Goal: Transaction & Acquisition: Register for event/course

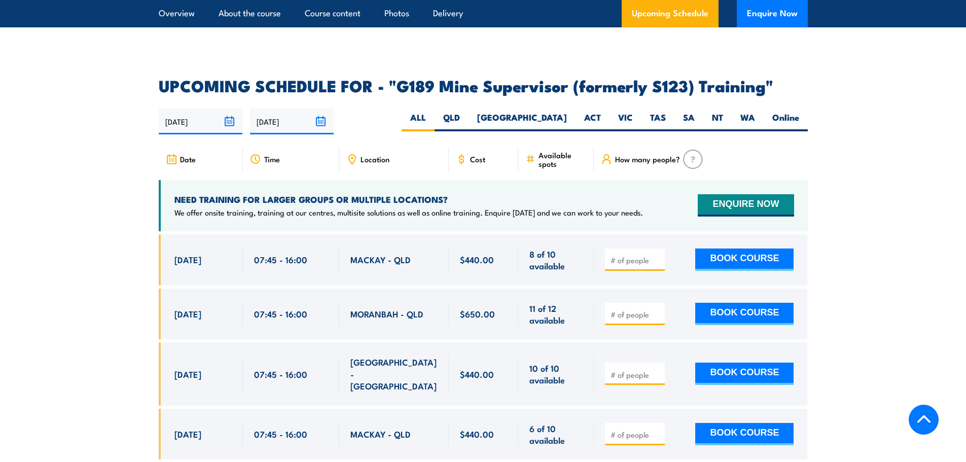
scroll to position [1928, 0]
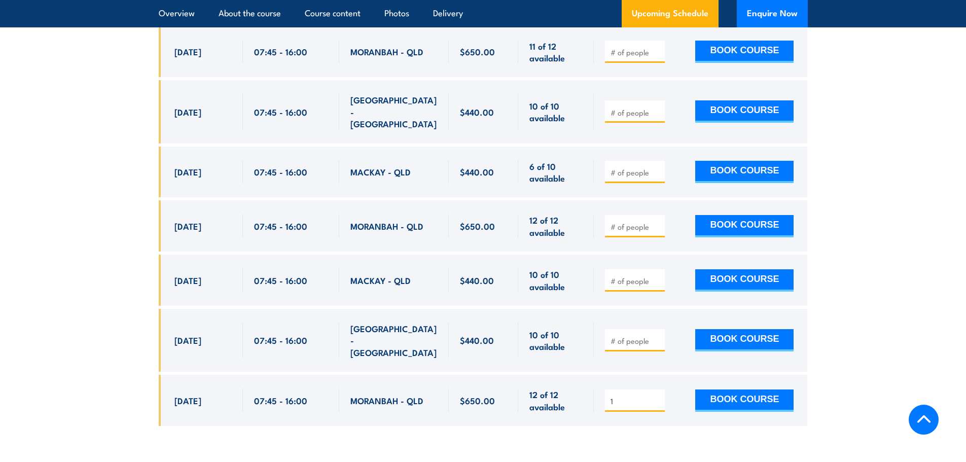
type input "1"
click at [658, 396] on input "1" at bounding box center [636, 401] width 51 height 10
click at [756, 390] on button "BOOK COURSE" at bounding box center [744, 401] width 98 height 22
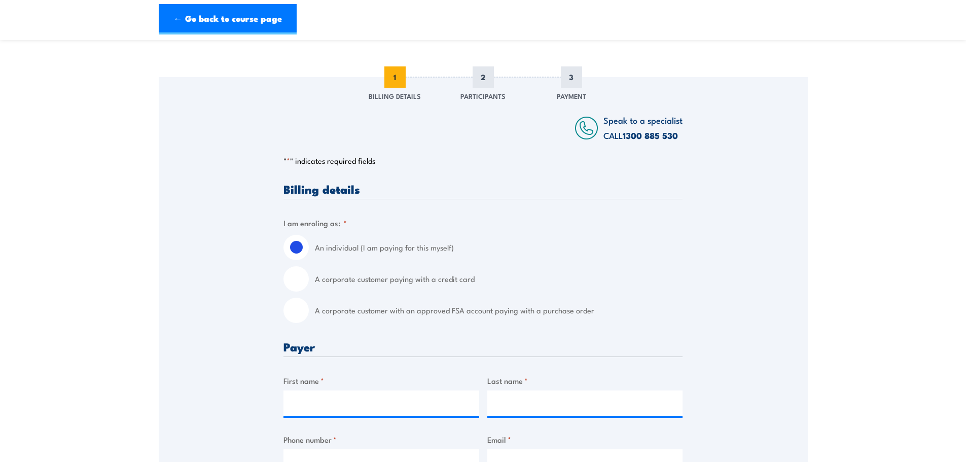
scroll to position [152, 0]
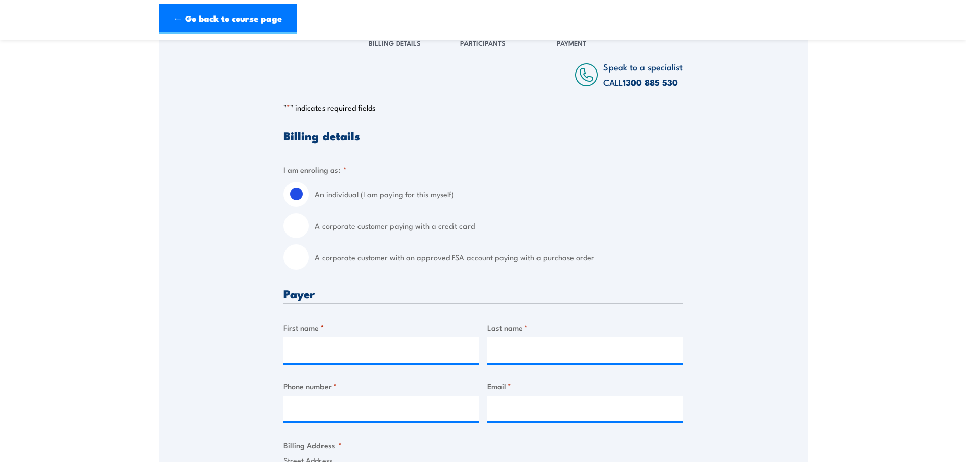
click at [294, 262] on input "A corporate customer with an approved FSA account paying with a purchase order" at bounding box center [296, 256] width 25 height 25
radio input "true"
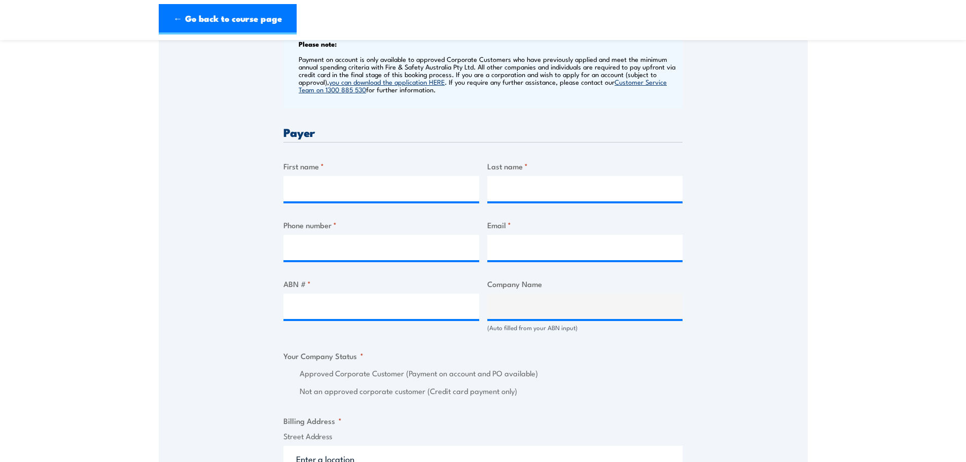
scroll to position [203, 0]
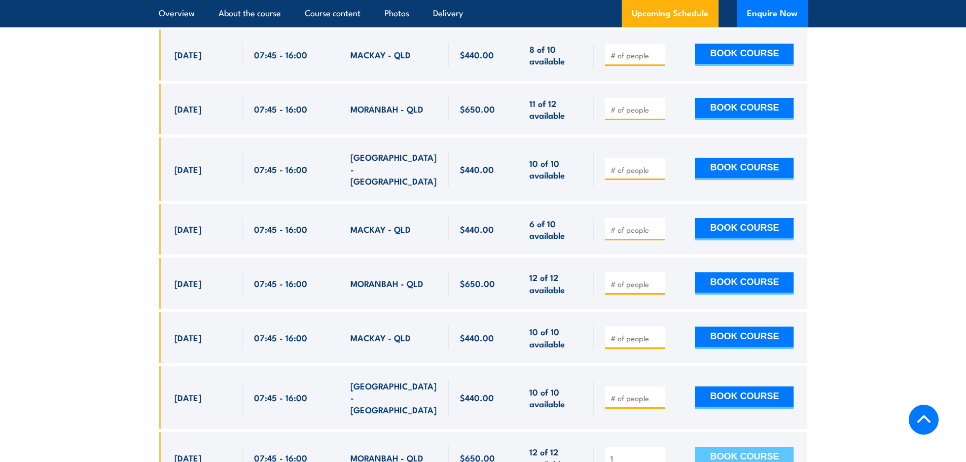
click at [728, 447] on button "BOOK COURSE" at bounding box center [744, 458] width 98 height 22
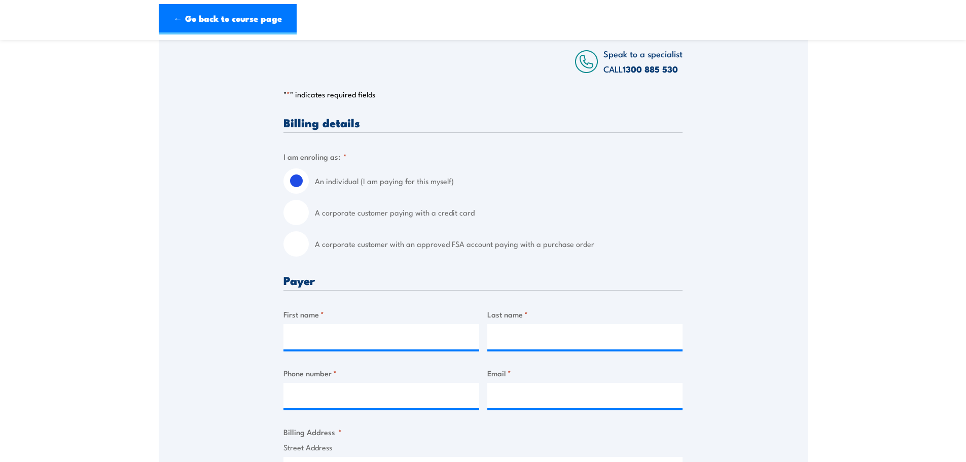
scroll to position [203, 0]
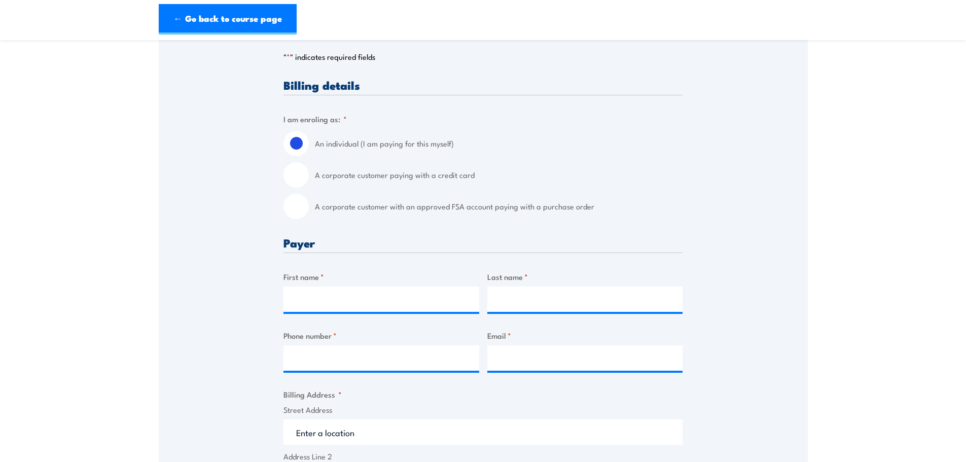
click at [304, 218] on input "A corporate customer with an approved FSA account paying with a purchase order" at bounding box center [296, 206] width 25 height 25
radio input "true"
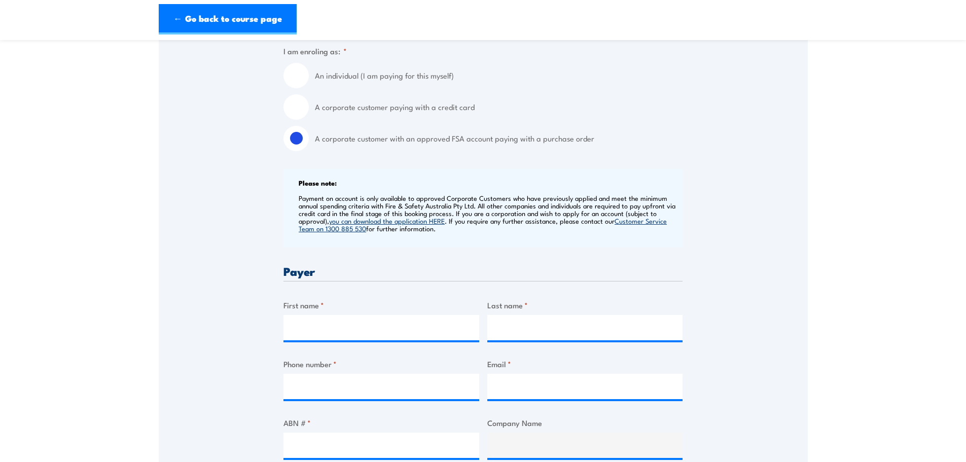
scroll to position [406, 0]
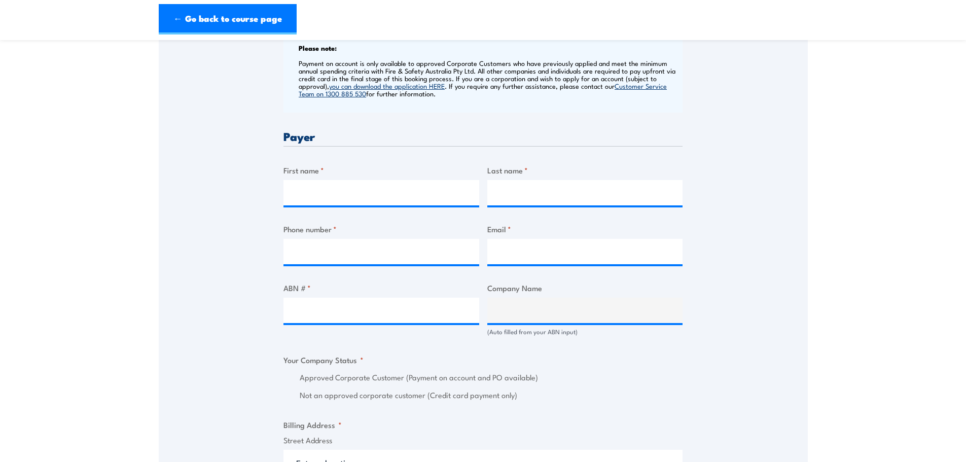
drag, startPoint x: 361, startPoint y: 182, endPoint x: 355, endPoint y: 195, distance: 14.3
click at [360, 186] on div "First name *" at bounding box center [382, 184] width 196 height 41
click at [355, 195] on input "First name *" at bounding box center [382, 192] width 196 height 25
type input "Akadia"
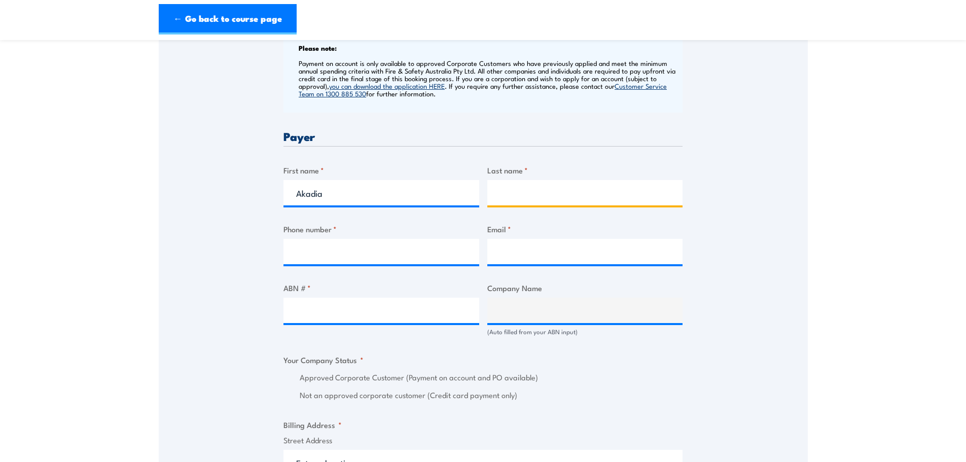
click at [547, 205] on input "Last name *" at bounding box center [585, 192] width 196 height 25
type input "[PERSON_NAME]"
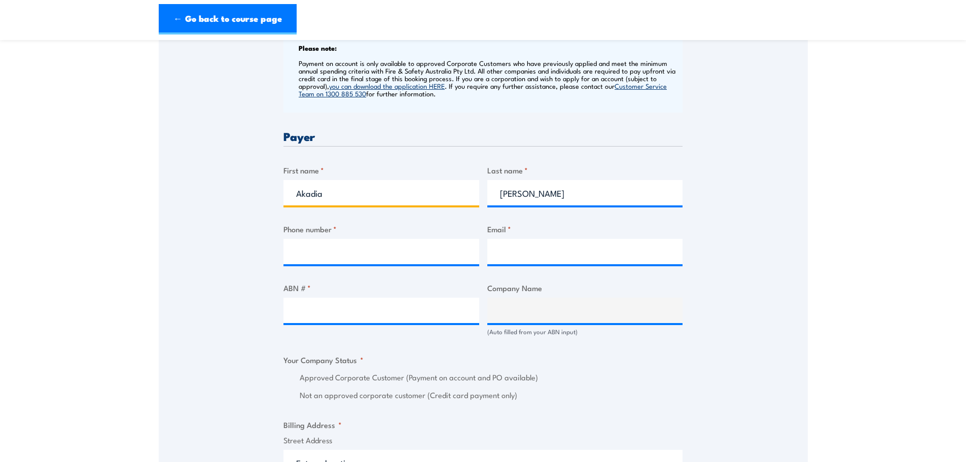
drag, startPoint x: 372, startPoint y: 200, endPoint x: 283, endPoint y: 201, distance: 89.3
click at [283, 201] on div "Speak to a specialist CALL 1300 885 530 CALL 1300 885 530 " * " indicates requi…" at bounding box center [483, 345] width 649 height 1150
click at [328, 262] on input "Phone number *" at bounding box center [382, 251] width 196 height 25
click at [327, 262] on input "Phone number *" at bounding box center [382, 251] width 196 height 25
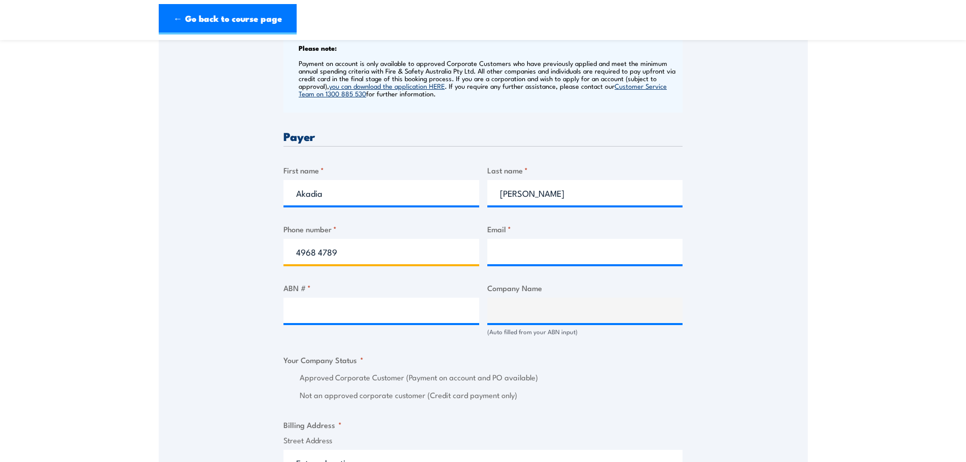
type input "4968 4789"
click at [550, 251] on input "Email *" at bounding box center [585, 251] width 196 height 25
click at [520, 264] on input "Email *" at bounding box center [585, 251] width 196 height 25
paste input "[EMAIL_ADDRESS][PERSON_NAME][DOMAIN_NAME]"
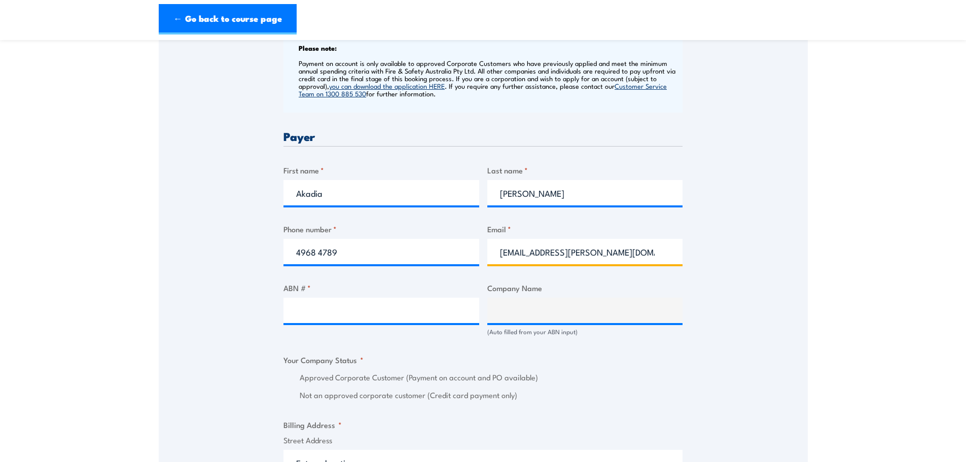
type input "[EMAIL_ADDRESS][PERSON_NAME][DOMAIN_NAME]"
click at [407, 310] on input "ABN # *" at bounding box center [382, 310] width 196 height 25
click at [356, 316] on input "ABN # *" at bounding box center [382, 310] width 196 height 25
paste input "[EMAIL_ADDRESS][PERSON_NAME][DOMAIN_NAME]"
type input "[EMAIL_ADDRESS][PERSON_NAME][DOMAIN_NAME]"
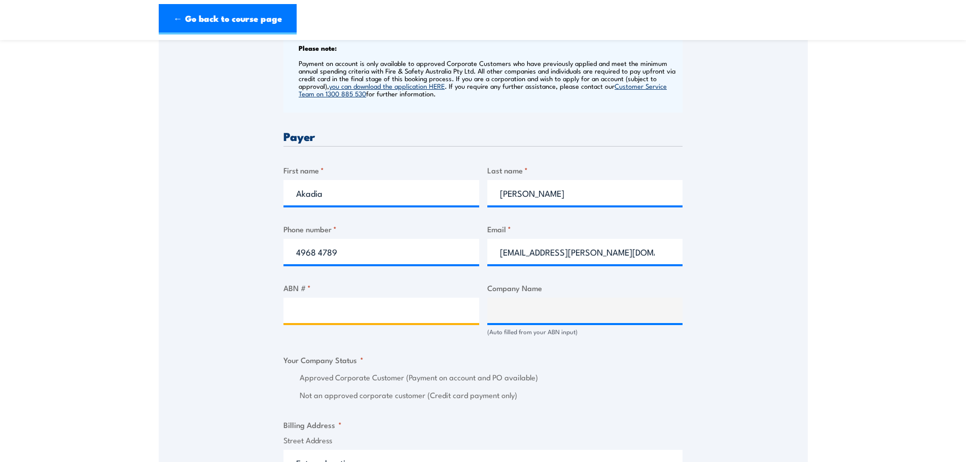
paste input "87010221486"
type input "87010221486"
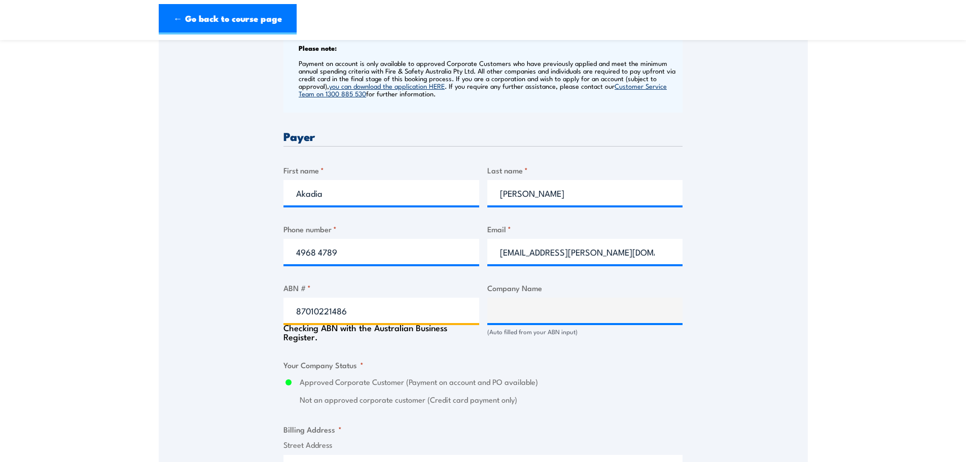
type input "[PERSON_NAME] PTY LTD"
radio input "true"
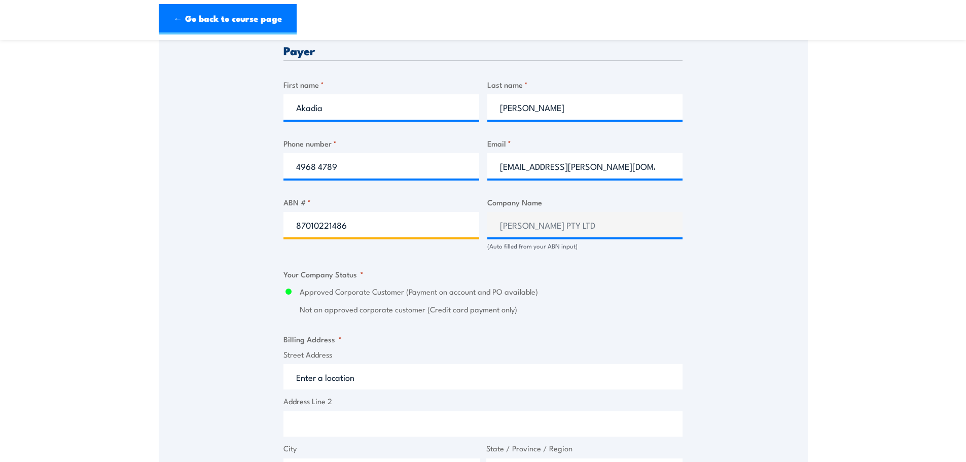
scroll to position [710, 0]
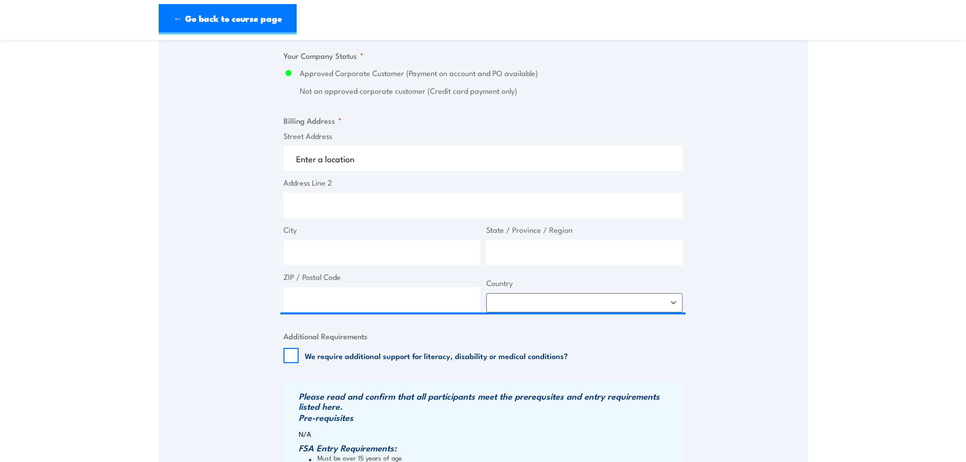
type input "87010221486"
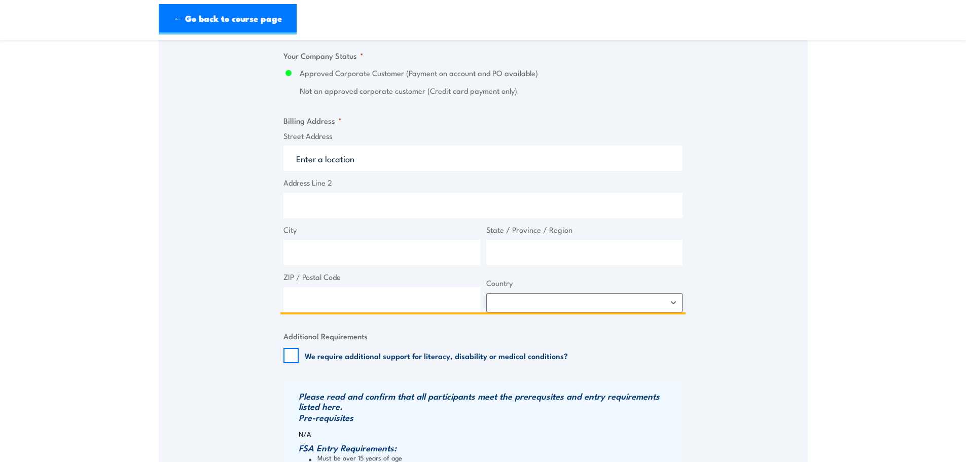
click at [356, 167] on input "Street Address" at bounding box center [483, 158] width 399 height 25
drag, startPoint x: 356, startPoint y: 167, endPoint x: 288, endPoint y: 183, distance: 69.8
click at [289, 183] on div "Street Address Off Golden Mile Address Line 2 City State / Province / Region ZI…" at bounding box center [483, 221] width 405 height 183
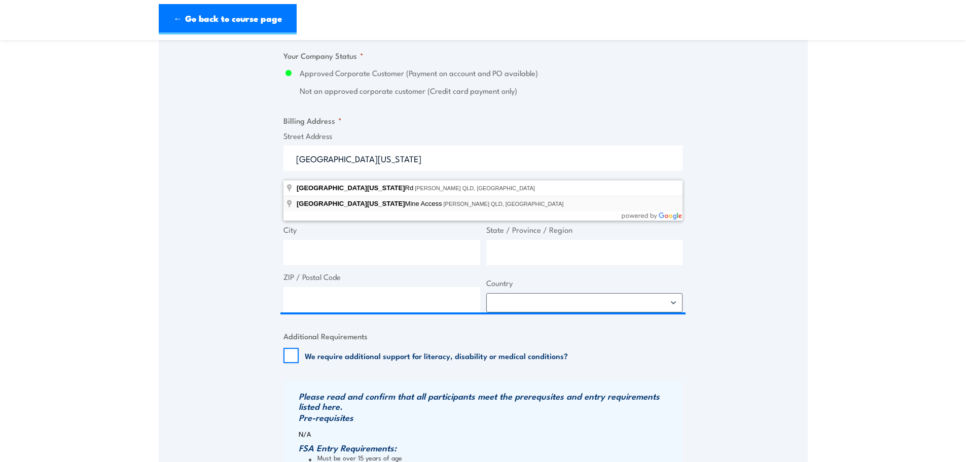
type input "Lake [US_STATE] Mine Access, [PERSON_NAME][GEOGRAPHIC_DATA], [GEOGRAPHIC_DATA]"
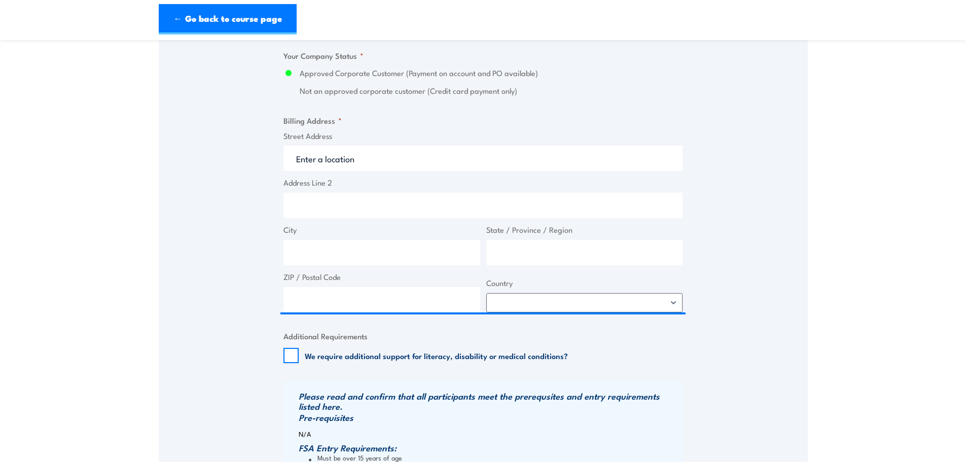
type input "Lake [US_STATE] Mine Acc"
type input "[PERSON_NAME]"
type input "[GEOGRAPHIC_DATA]"
type input "4745"
select select "[GEOGRAPHIC_DATA]"
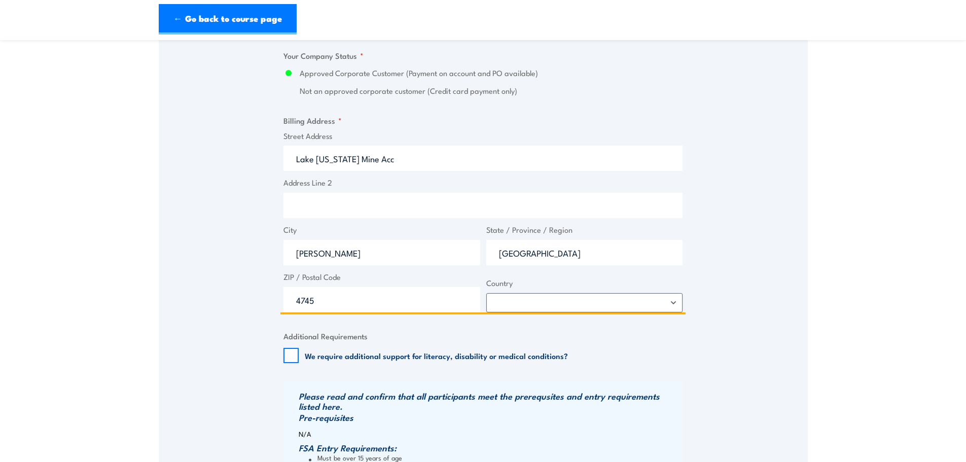
click at [350, 211] on input "Address Line 2" at bounding box center [483, 205] width 399 height 25
type input "Off [GEOGRAPHIC_DATA]"
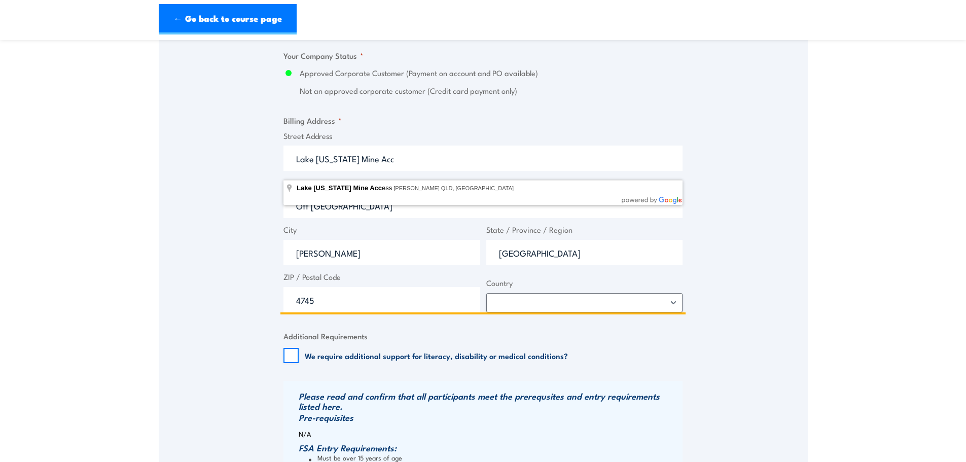
drag, startPoint x: 404, startPoint y: 172, endPoint x: 375, endPoint y: 166, distance: 29.1
click at [374, 166] on input "Lake [US_STATE] Mine Acc" at bounding box center [483, 158] width 399 height 25
type input "[GEOGRAPHIC_DATA][US_STATE]"
click at [434, 251] on input "[PERSON_NAME]" at bounding box center [382, 252] width 197 height 25
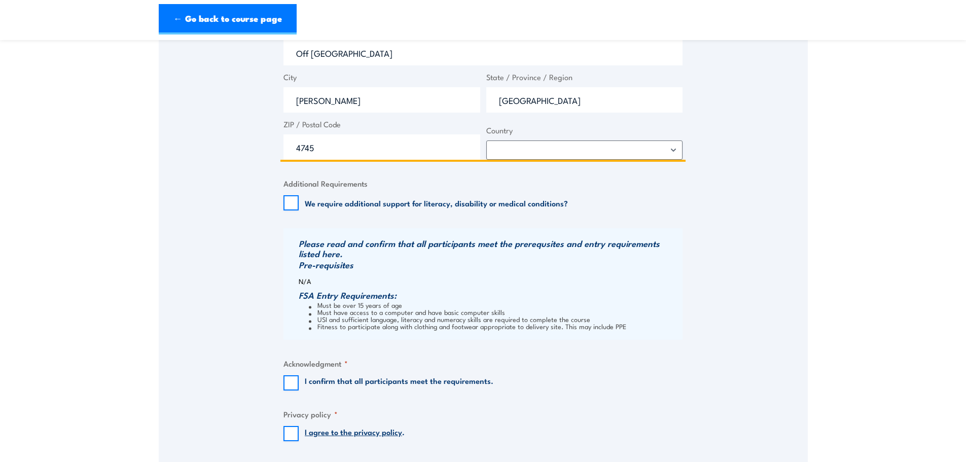
scroll to position [964, 0]
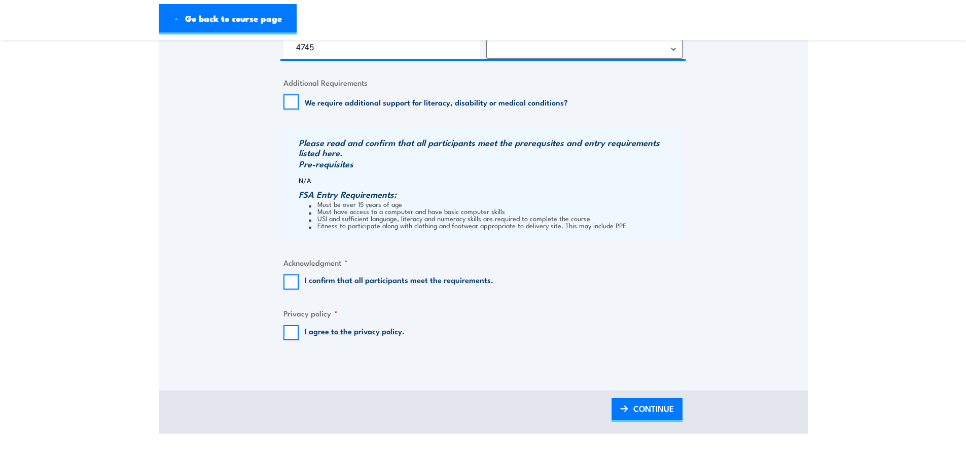
click at [300, 290] on div "I confirm that all participants meet the requirements." at bounding box center [389, 281] width 210 height 15
click at [287, 286] on input "I confirm that all participants meet the requirements." at bounding box center [291, 281] width 15 height 15
checkbox input "true"
click at [292, 340] on input "I agree to the privacy policy ." at bounding box center [291, 332] width 15 height 15
checkbox input "true"
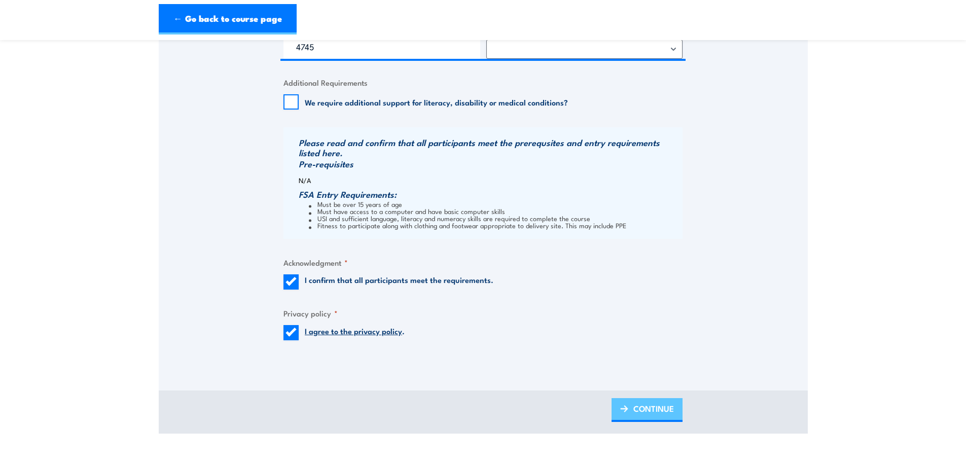
click at [637, 406] on span "CONTINUE" at bounding box center [654, 408] width 41 height 27
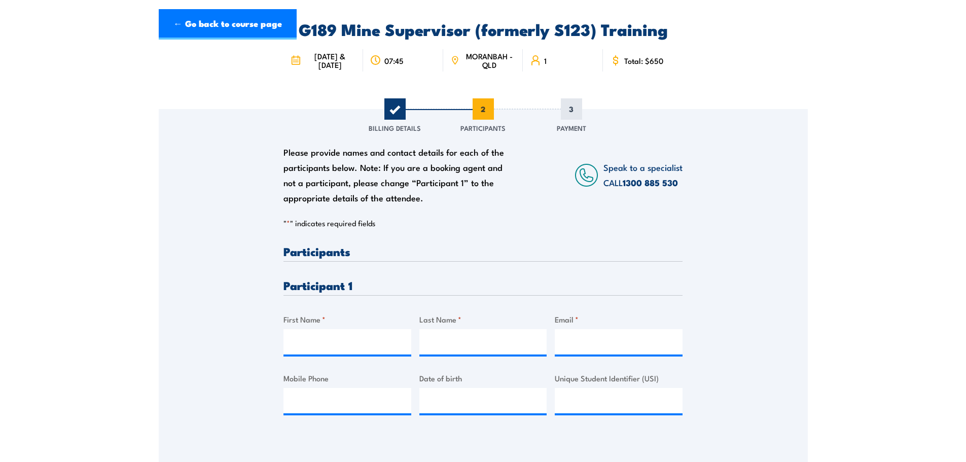
scroll to position [101, 0]
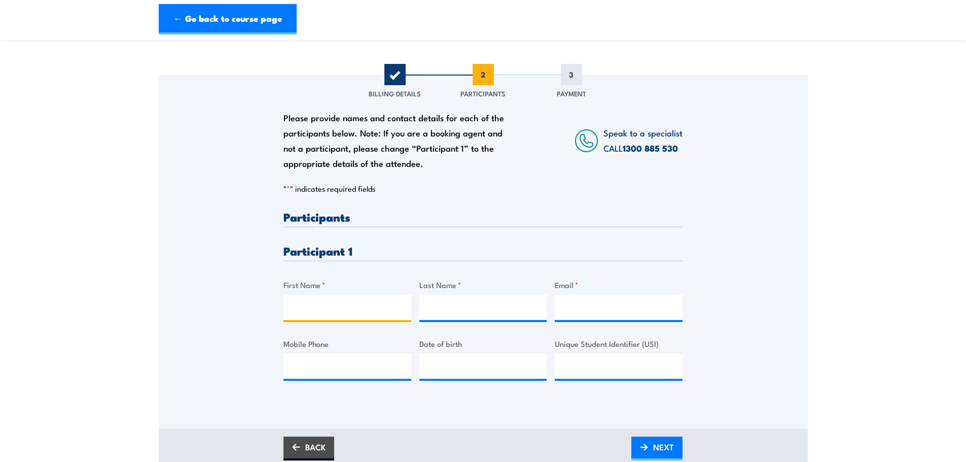
click at [332, 320] on input "First Name *" at bounding box center [348, 307] width 128 height 25
type input "[PERSON_NAME]"
click at [456, 311] on input "Last Name *" at bounding box center [483, 307] width 128 height 25
type input "[PERSON_NAME]"
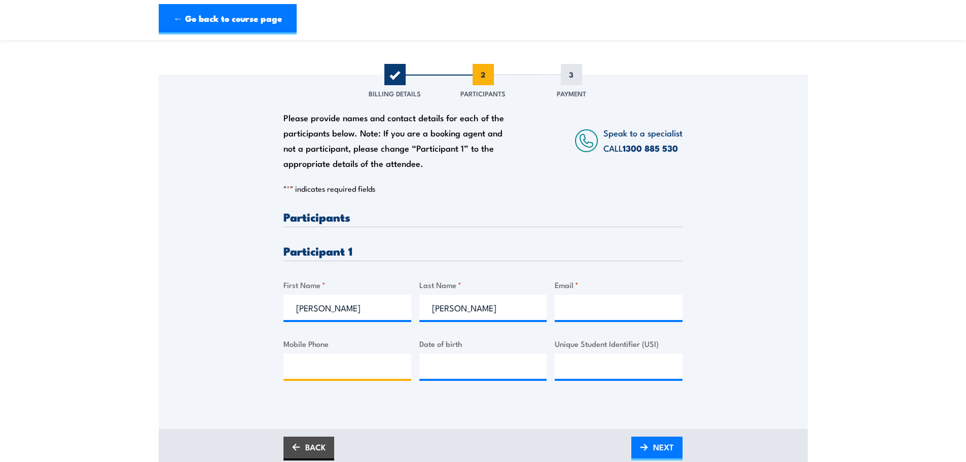
click at [377, 376] on input "Mobile Phone" at bounding box center [348, 366] width 128 height 25
paste input "0447053961"
type input "0447053961"
click at [570, 378] on input "Unique Student Identifier (USI)" at bounding box center [619, 366] width 128 height 25
paste input "LY3Z7BU5HM"
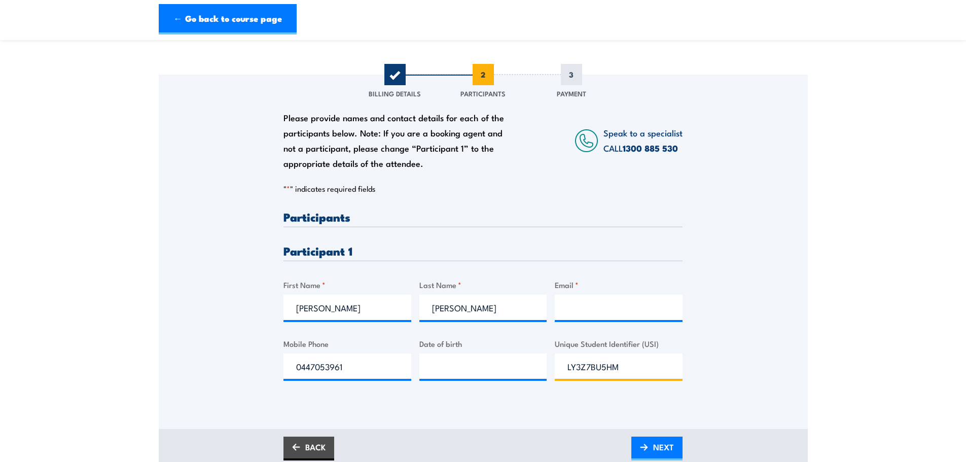
type input "LY3Z7BU5HM"
click at [603, 316] on input "Email *" at bounding box center [619, 307] width 128 height 25
click at [573, 317] on input "Email *" at bounding box center [619, 307] width 128 height 25
paste input "[EMAIL_ADDRESS][PERSON_NAME][DOMAIN_NAME]"
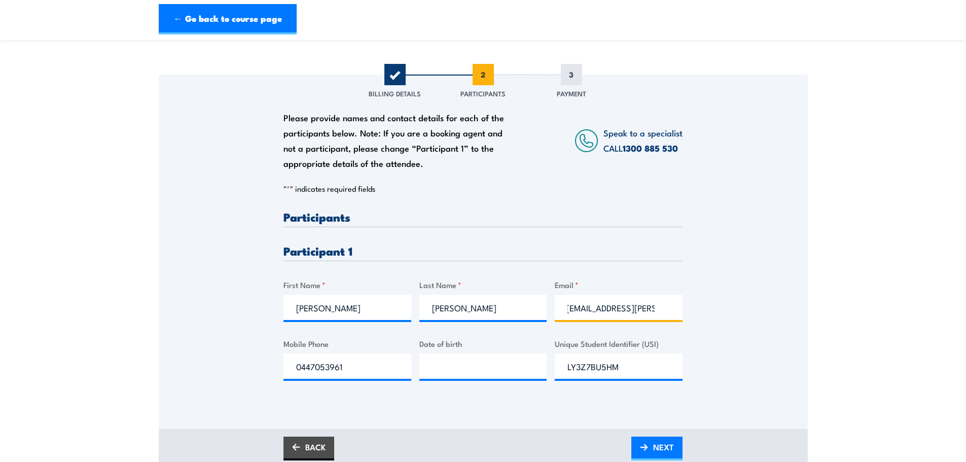
type input "[EMAIL_ADDRESS][PERSON_NAME][DOMAIN_NAME]"
type input "__/__/____"
click at [524, 376] on input "__/__/____" at bounding box center [483, 366] width 128 height 25
type input "[DATE]"
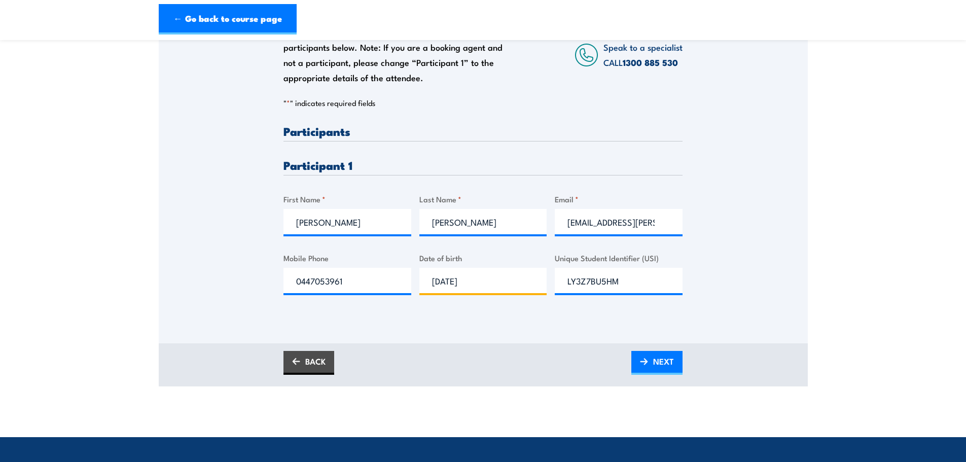
scroll to position [203, 0]
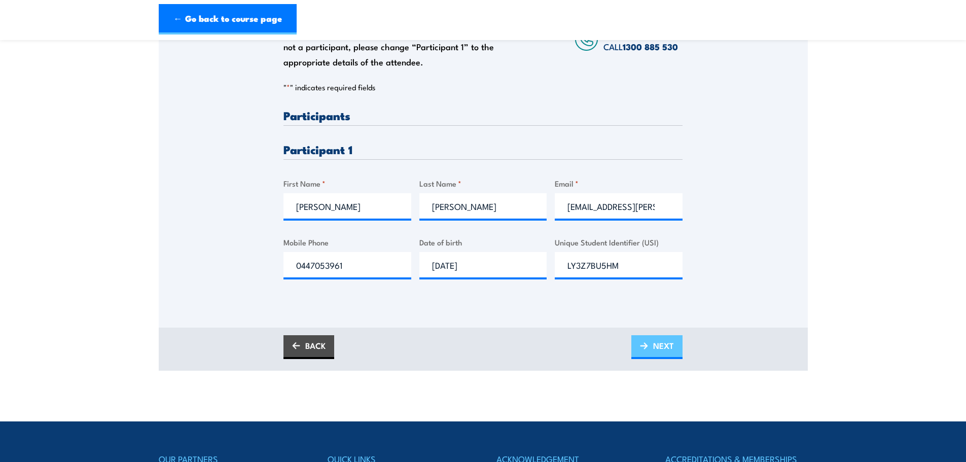
click at [669, 352] on span "NEXT" at bounding box center [663, 345] width 21 height 27
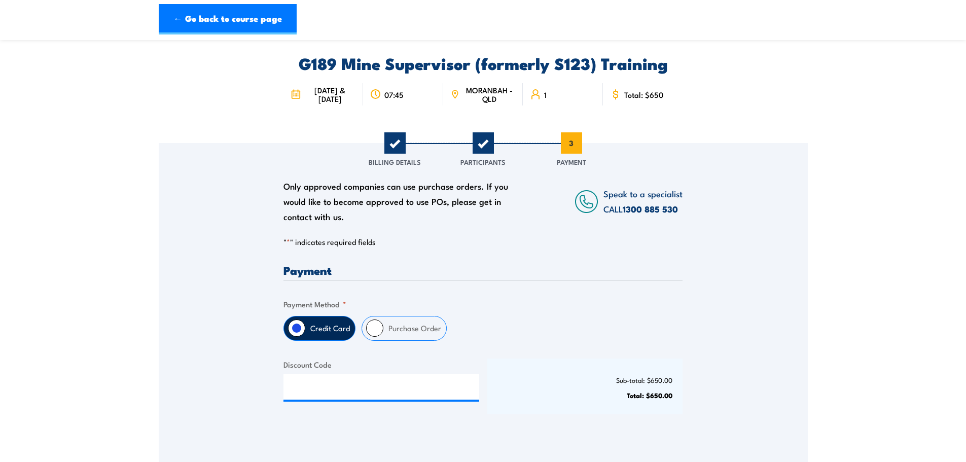
scroll to position [51, 0]
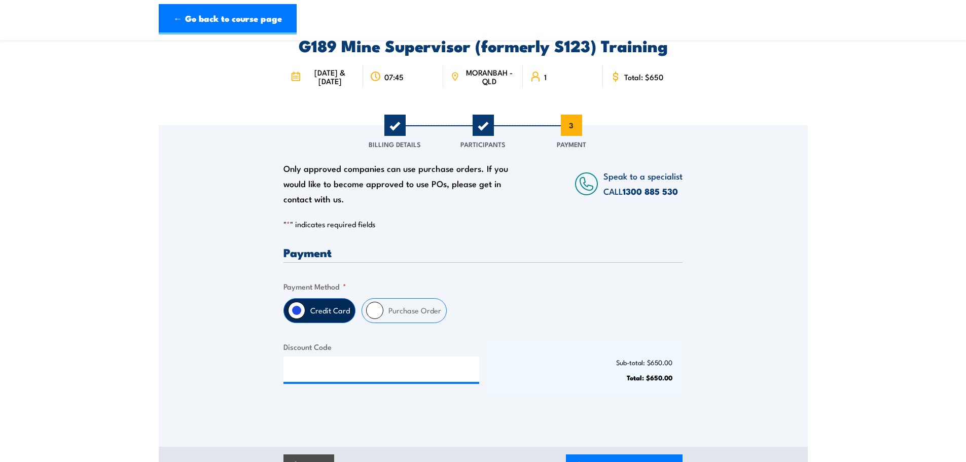
click at [386, 318] on label "Purchase Order" at bounding box center [414, 311] width 63 height 24
click at [383, 318] on input "Purchase Order" at bounding box center [374, 310] width 17 height 17
radio input "true"
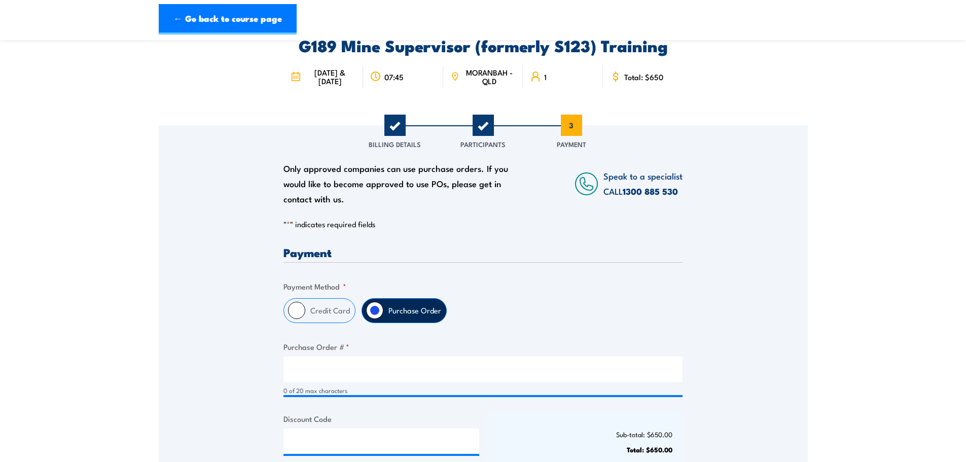
click at [338, 392] on div "0 of 20 max characters" at bounding box center [483, 376] width 399 height 39
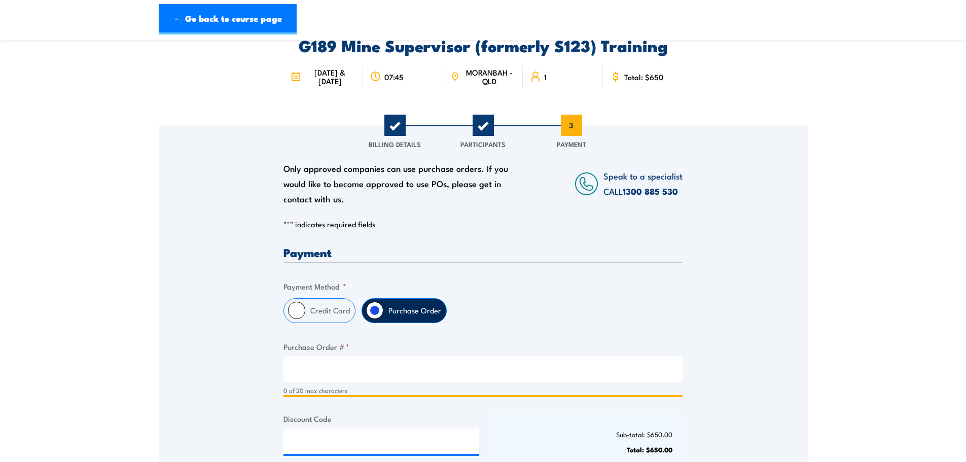
click at [348, 374] on input "Purchase Order # *" at bounding box center [483, 369] width 399 height 25
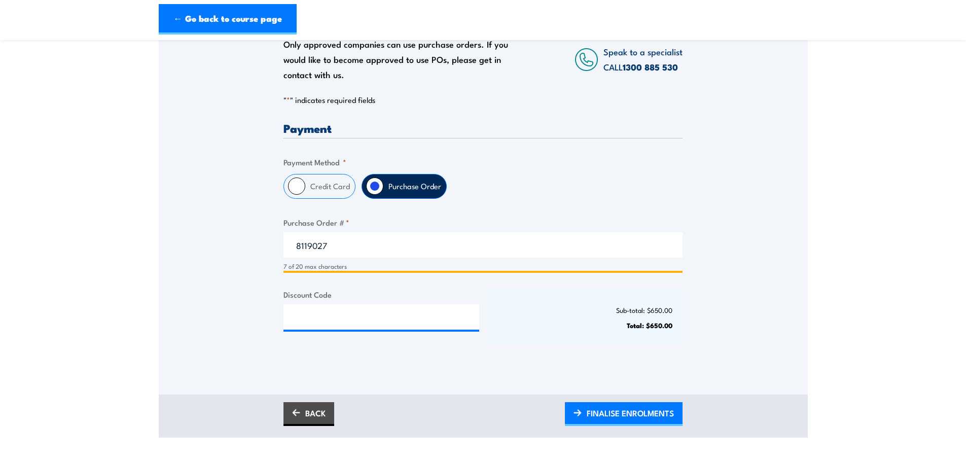
scroll to position [203, 0]
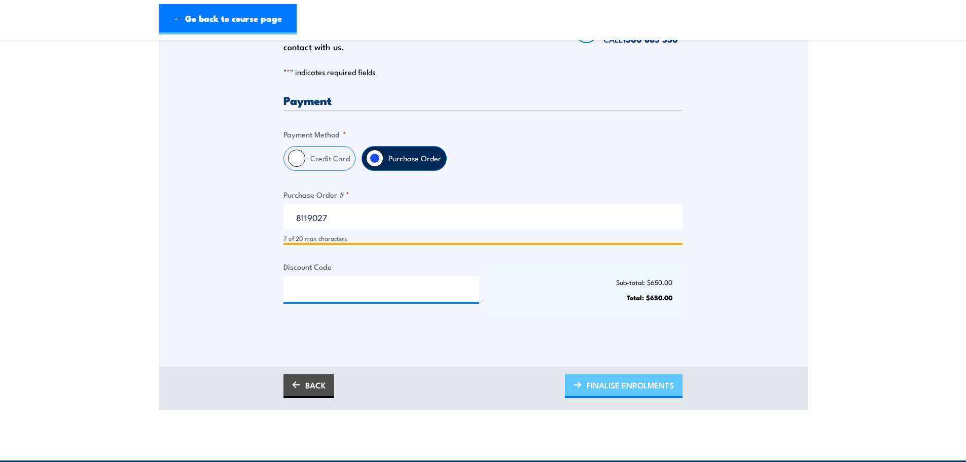
type input "8119027"
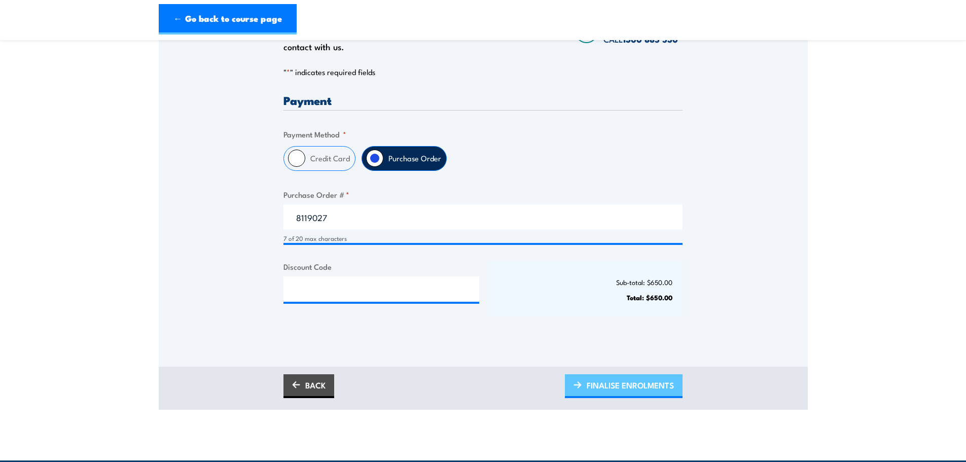
click at [631, 394] on span "FINALISE ENROLMENTS" at bounding box center [630, 385] width 87 height 27
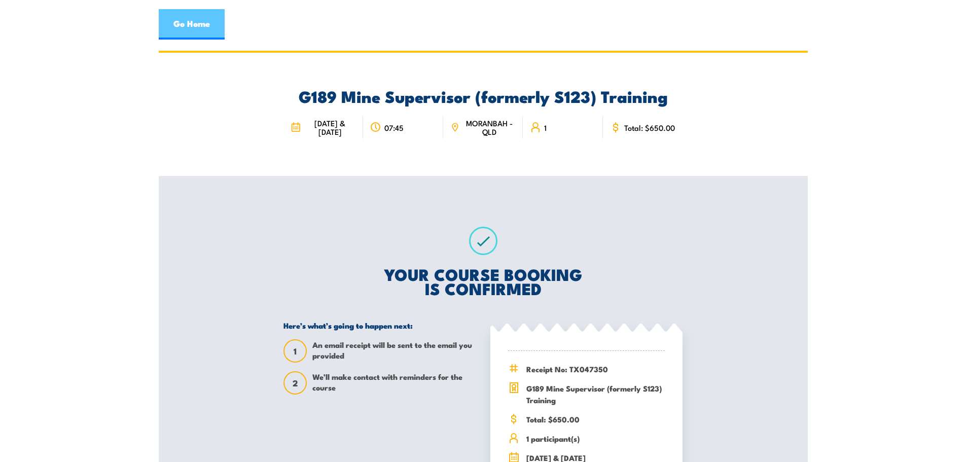
click at [189, 13] on link "Go Home" at bounding box center [192, 24] width 66 height 30
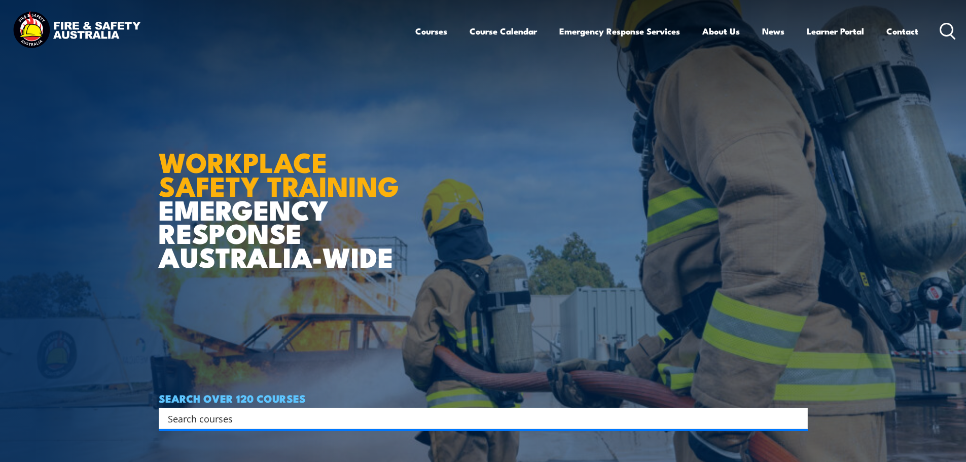
click at [940, 33] on div "Courses Course Calendar Emergency Response Services Services Overview Emergency…" at bounding box center [685, 31] width 541 height 44
click at [940, 33] on icon at bounding box center [948, 31] width 16 height 17
click at [949, 29] on icon at bounding box center [948, 31] width 16 height 17
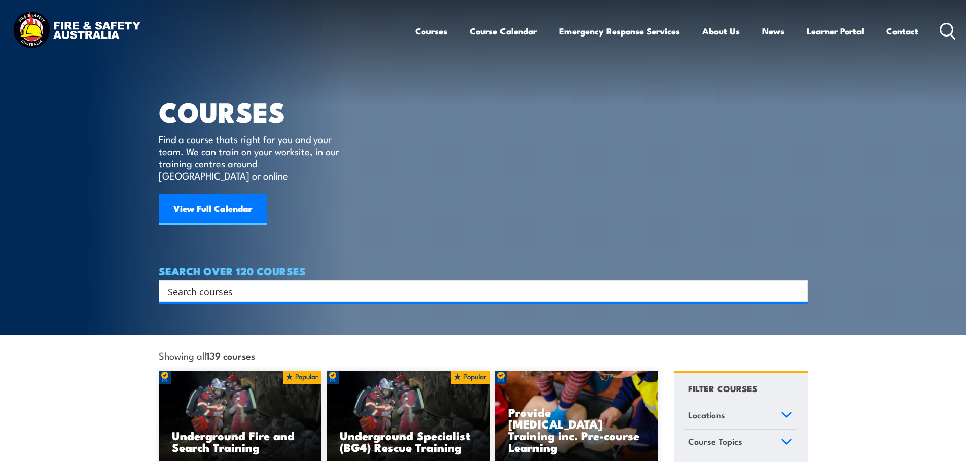
click at [355, 284] on input "Search input" at bounding box center [477, 291] width 618 height 15
type input "g2"
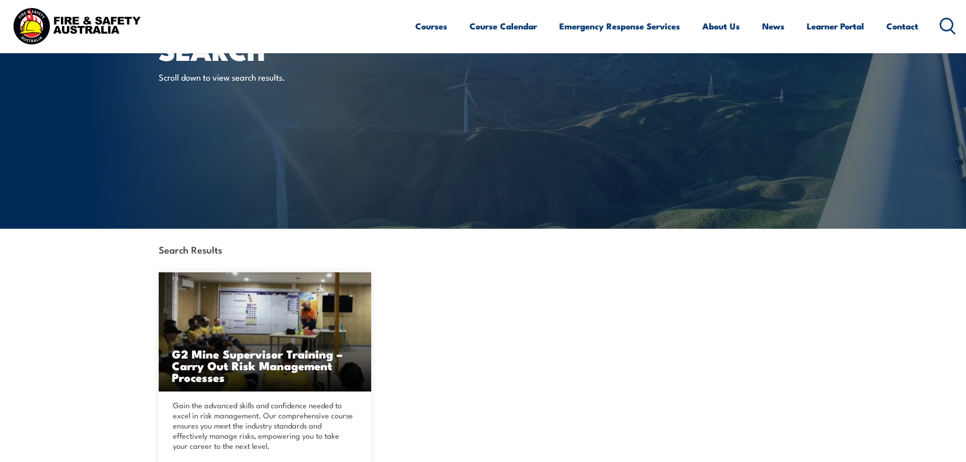
scroll to position [203, 0]
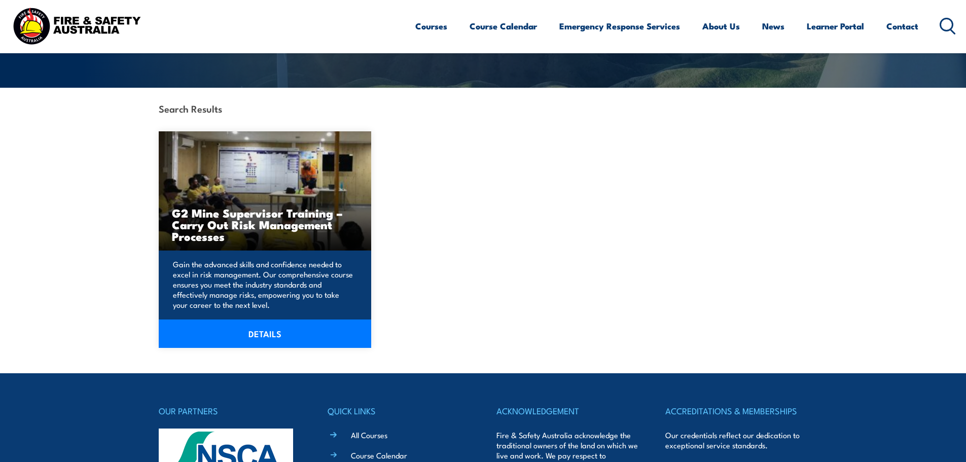
click at [274, 242] on img at bounding box center [265, 190] width 213 height 119
click at [295, 196] on img at bounding box center [265, 190] width 213 height 119
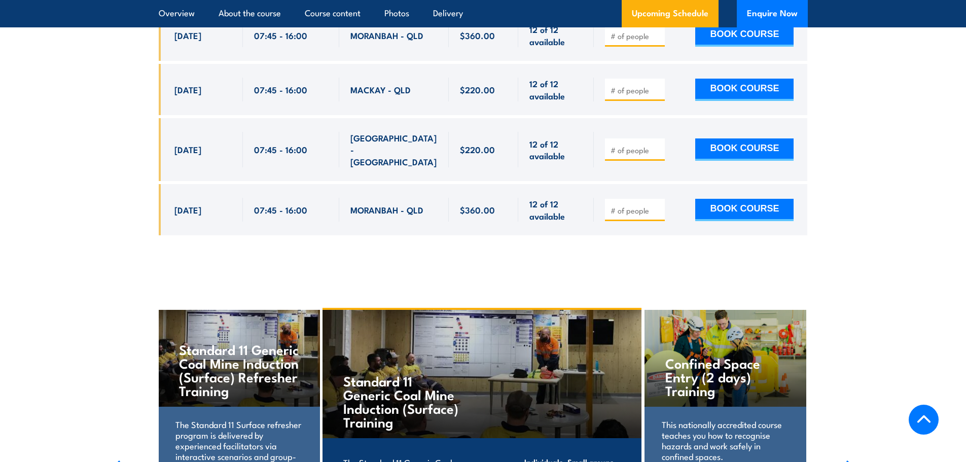
scroll to position [2232, 0]
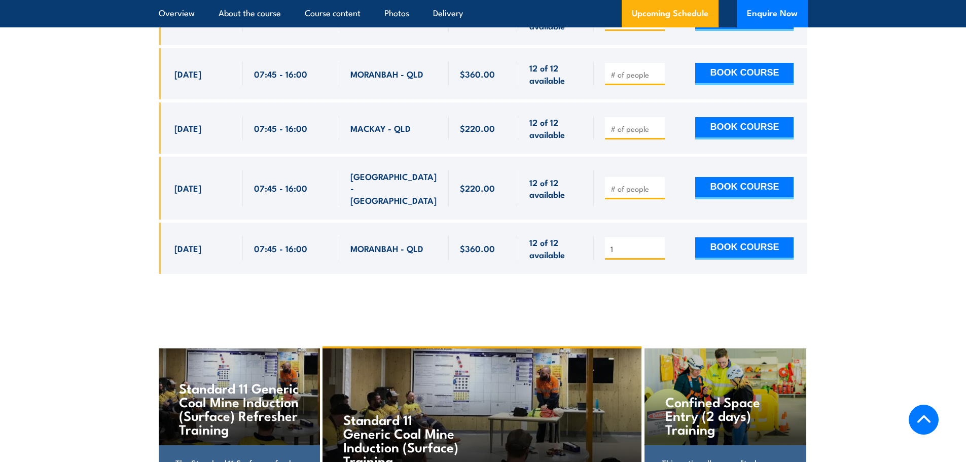
type input "1"
click at [658, 244] on input "1" at bounding box center [636, 249] width 51 height 10
click at [728, 237] on button "BOOK COURSE" at bounding box center [744, 248] width 98 height 22
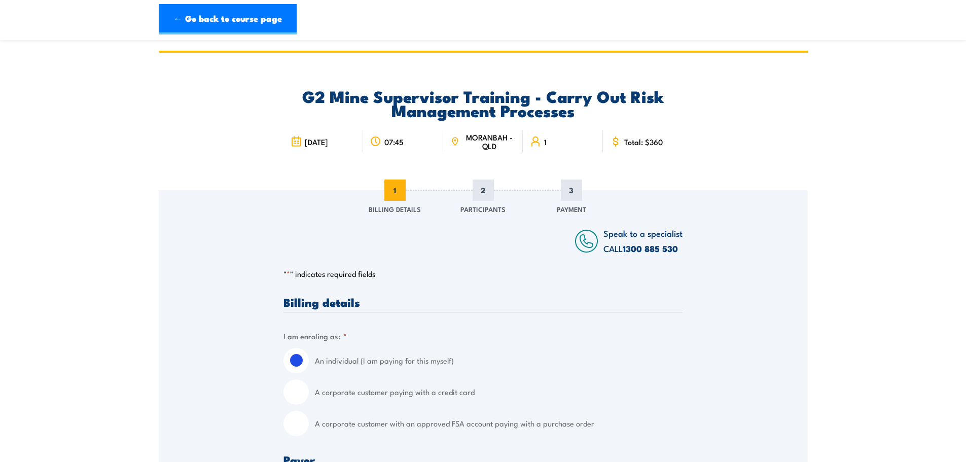
scroll to position [51, 0]
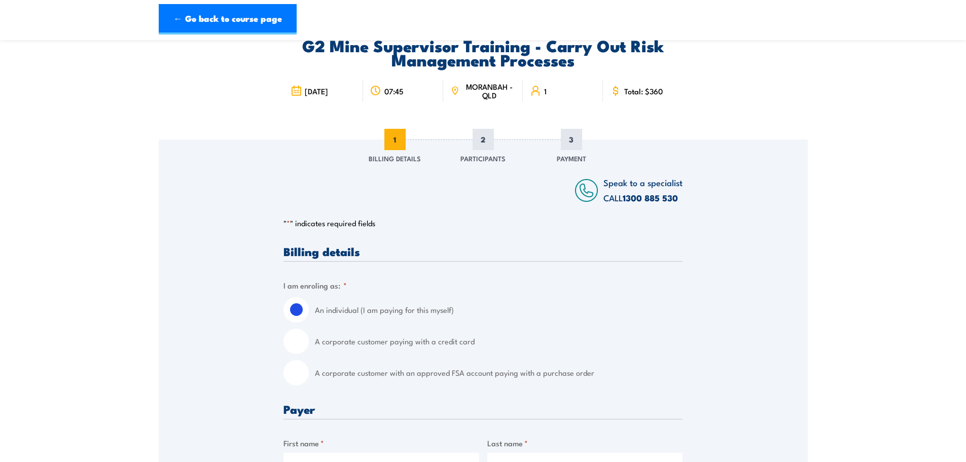
click at [296, 380] on input "A corporate customer with an approved FSA account paying with a purchase order" at bounding box center [296, 372] width 25 height 25
radio input "true"
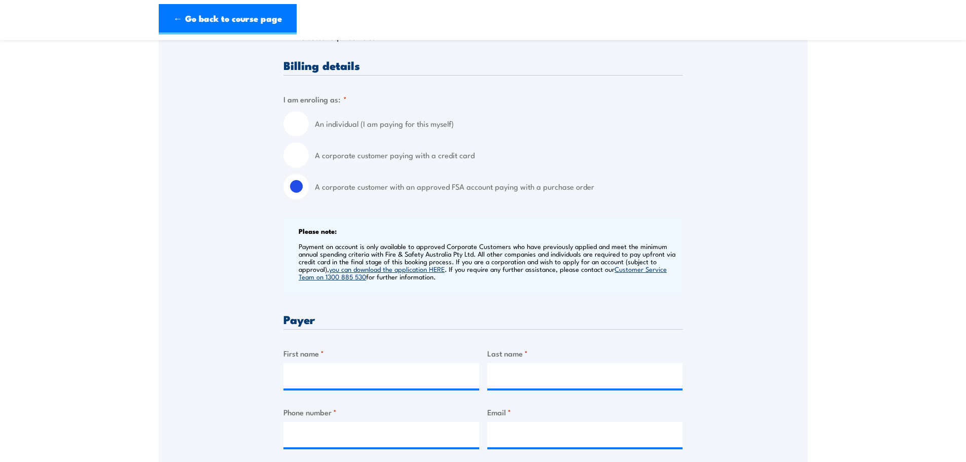
scroll to position [254, 0]
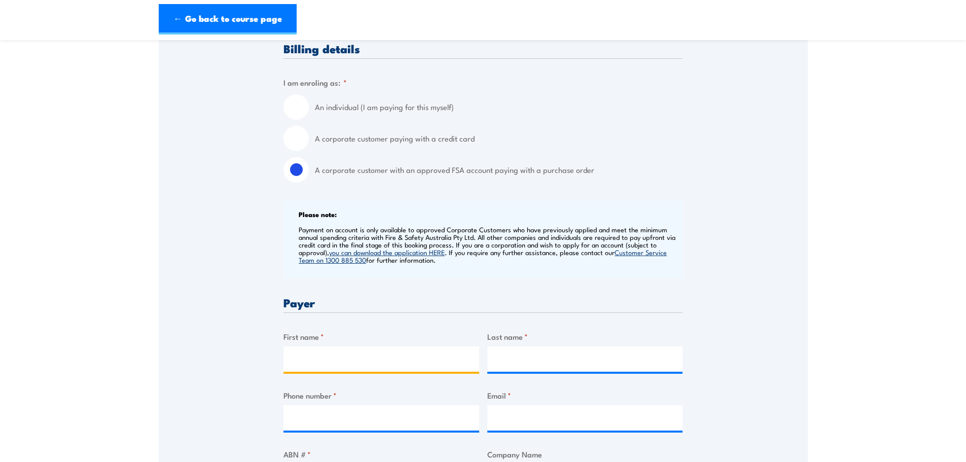
click at [389, 351] on input "First name *" at bounding box center [382, 358] width 196 height 25
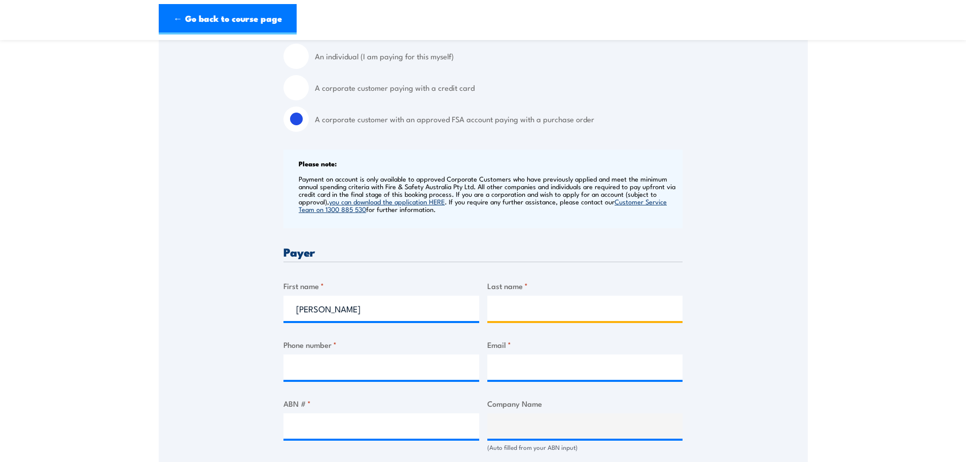
click at [616, 311] on input "Last name *" at bounding box center [585, 308] width 196 height 25
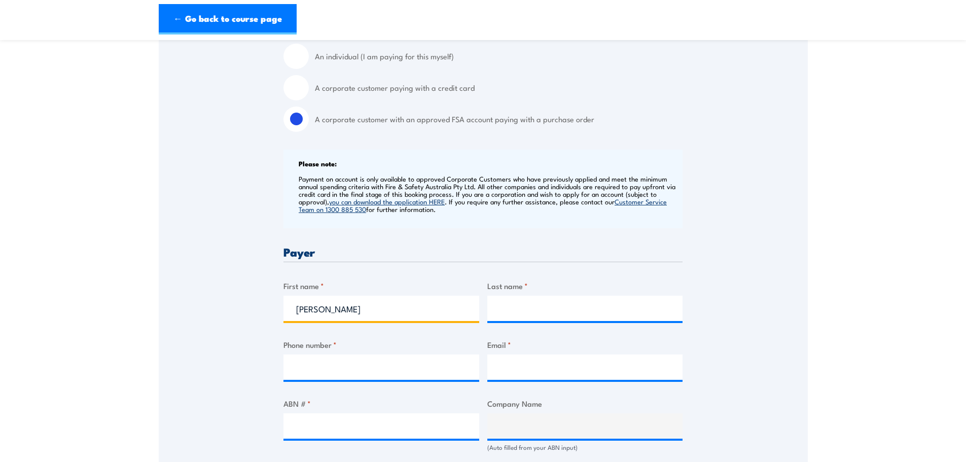
drag, startPoint x: 373, startPoint y: 308, endPoint x: 90, endPoint y: 327, distance: 283.6
click at [96, 328] on section "G2 Mine Supervisor Training - Carry Out Risk Management Processes [DATE] 07:45 1" at bounding box center [483, 426] width 966 height 1361
type input "Akadia"
drag, startPoint x: 605, startPoint y: 292, endPoint x: 600, endPoint y: 307, distance: 16.2
click at [600, 306] on div "Last name *" at bounding box center [585, 300] width 196 height 41
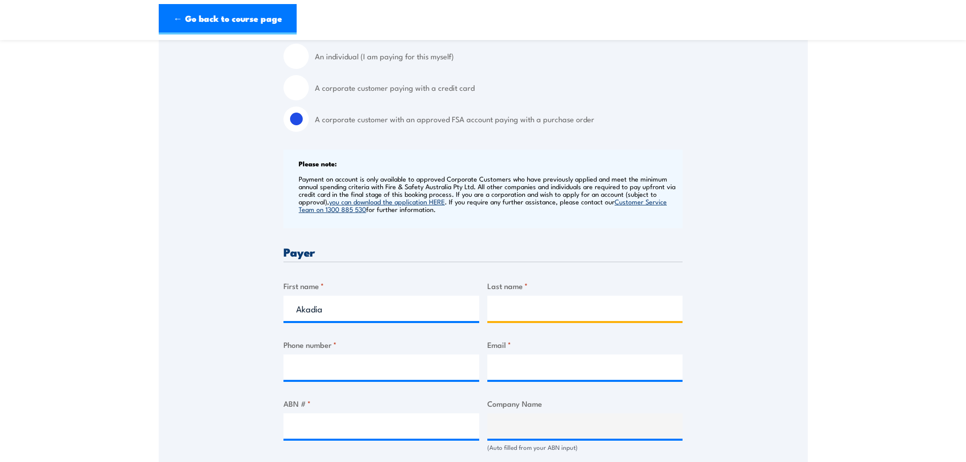
click at [600, 307] on input "Last name *" at bounding box center [585, 308] width 196 height 25
type input "[PERSON_NAME]"
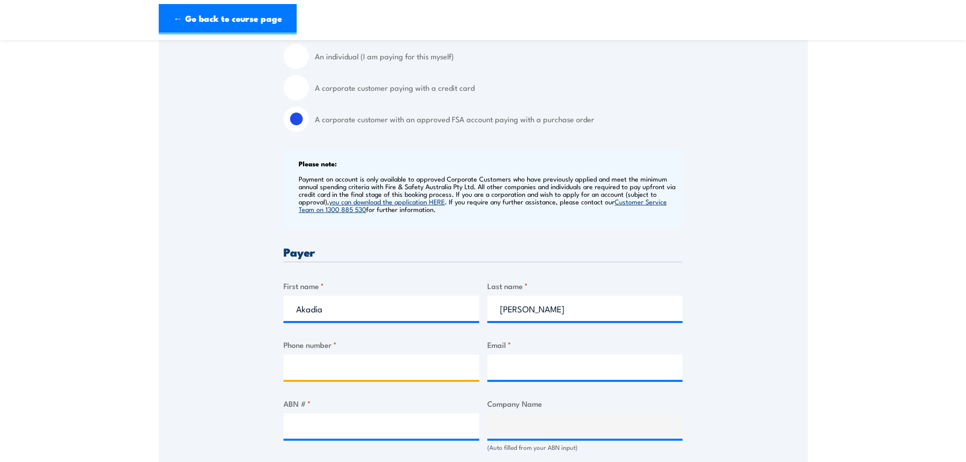
click at [387, 364] on input "Phone number *" at bounding box center [382, 367] width 196 height 25
type input "49684789"
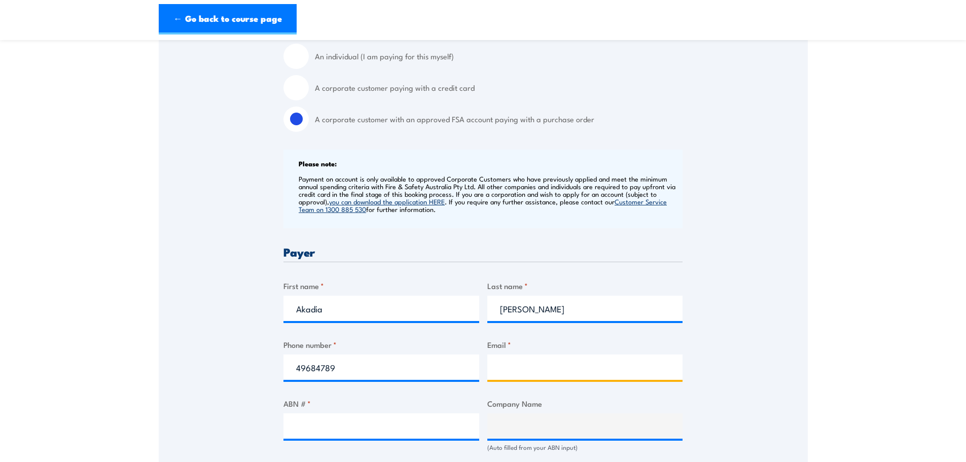
click at [608, 365] on input "Email *" at bounding box center [585, 367] width 196 height 25
click at [523, 363] on input "Email *" at bounding box center [585, 367] width 196 height 25
paste input "[EMAIL_ADDRESS][PERSON_NAME][DOMAIN_NAME]"
type input "[EMAIL_ADDRESS][PERSON_NAME][DOMAIN_NAME]"
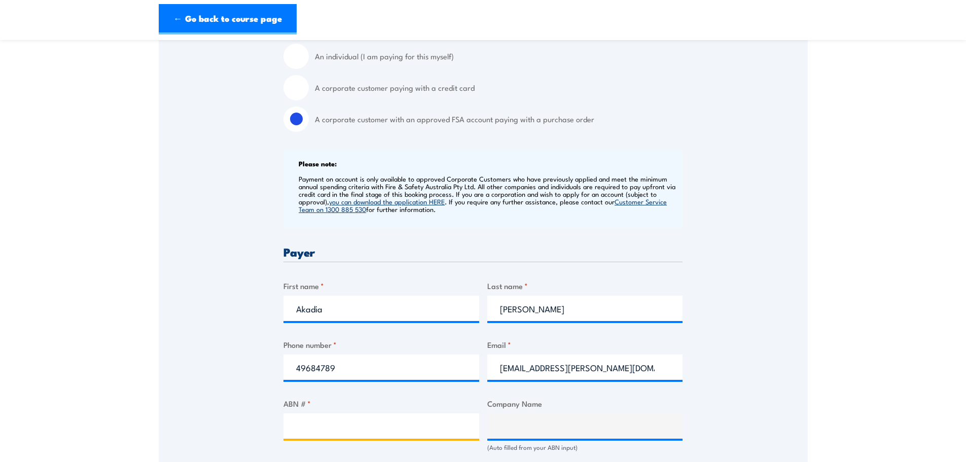
click at [401, 431] on input "ABN # *" at bounding box center [382, 425] width 196 height 25
click at [344, 417] on input "ABN # *" at bounding box center [382, 425] width 196 height 25
paste input "[EMAIL_ADDRESS][PERSON_NAME][DOMAIN_NAME]"
type input "[EMAIL_ADDRESS][PERSON_NAME][DOMAIN_NAME]"
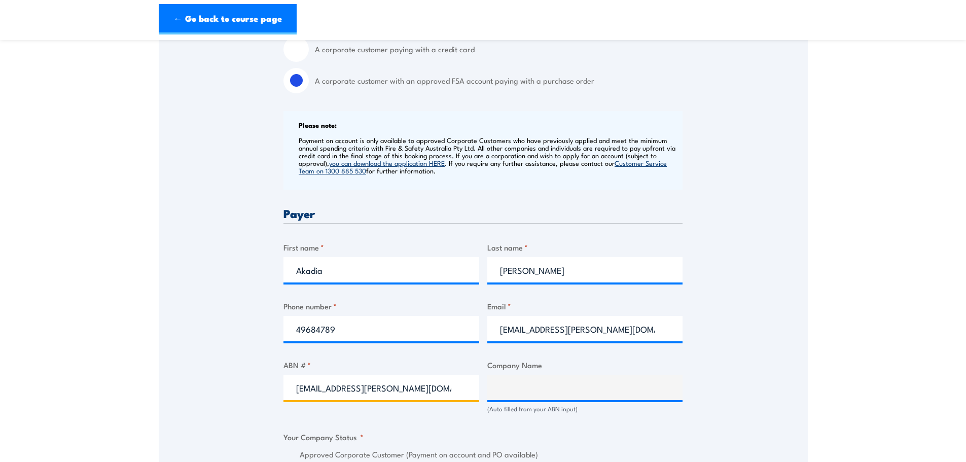
scroll to position [406, 0]
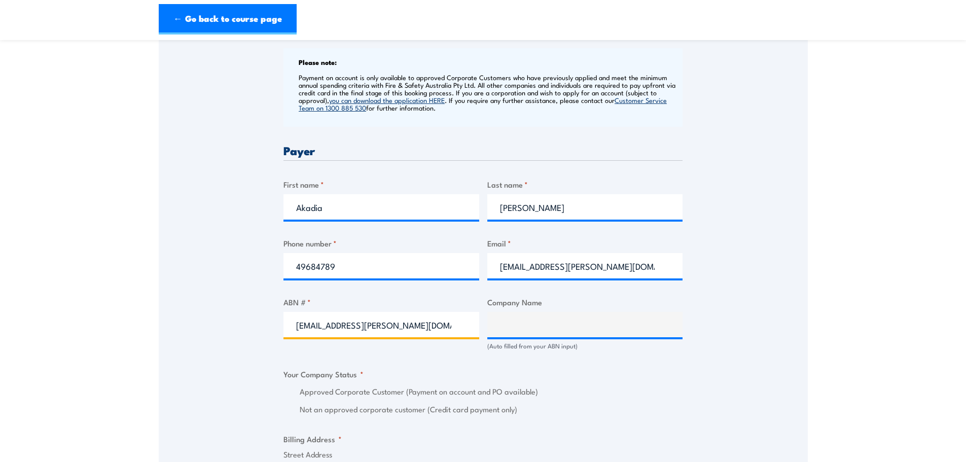
drag, startPoint x: 417, startPoint y: 331, endPoint x: 134, endPoint y: 330, distance: 282.5
click at [134, 330] on section "G2 Mine Supervisor Training - Carry Out Risk Management Processes [DATE] 07:45 1" at bounding box center [483, 325] width 966 height 1361
drag, startPoint x: 329, startPoint y: 290, endPoint x: 332, endPoint y: 315, distance: 25.6
click at [332, 313] on div "Billing details I am enroling as: * An individual (I am paying for this myself)…" at bounding box center [483, 410] width 399 height 1040
click at [330, 319] on input "ABN # *" at bounding box center [382, 324] width 196 height 25
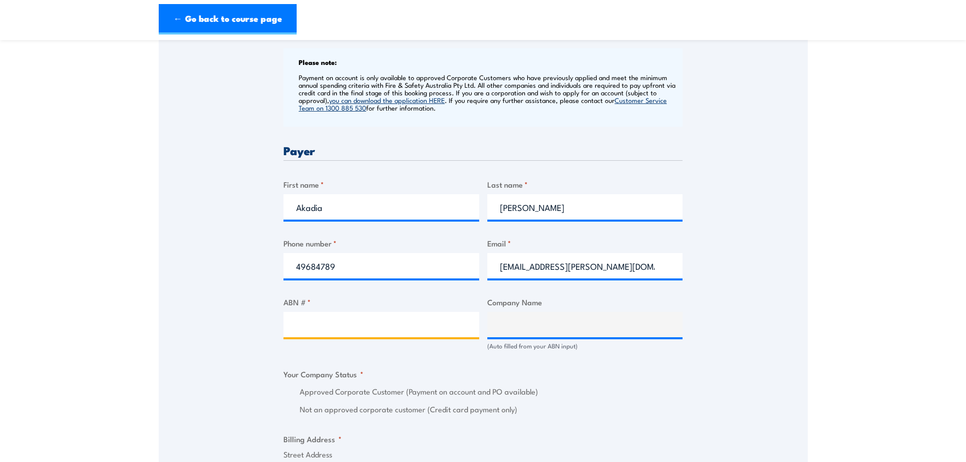
paste input "87010221486"
type input "87010221486"
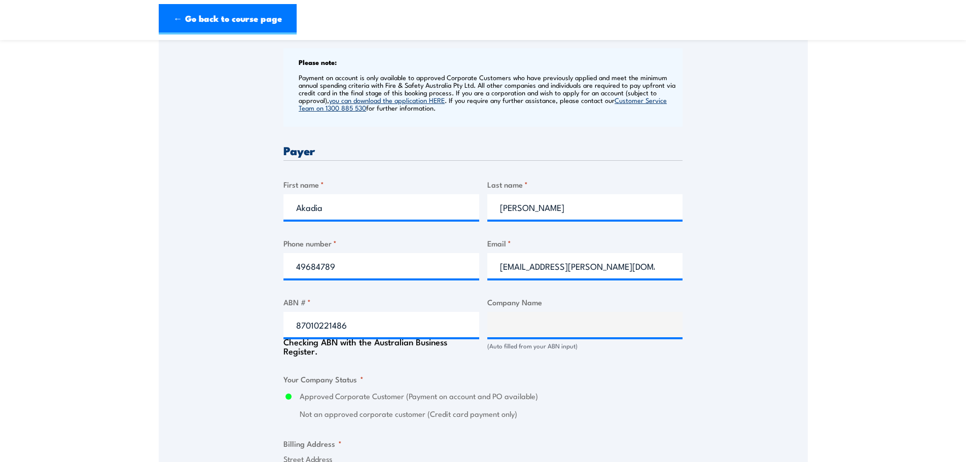
type input "[PERSON_NAME] PTY LTD"
radio input "true"
click at [424, 357] on div "Billing details I am enroling as: * An individual (I am paying for this myself)…" at bounding box center [483, 410] width 399 height 1040
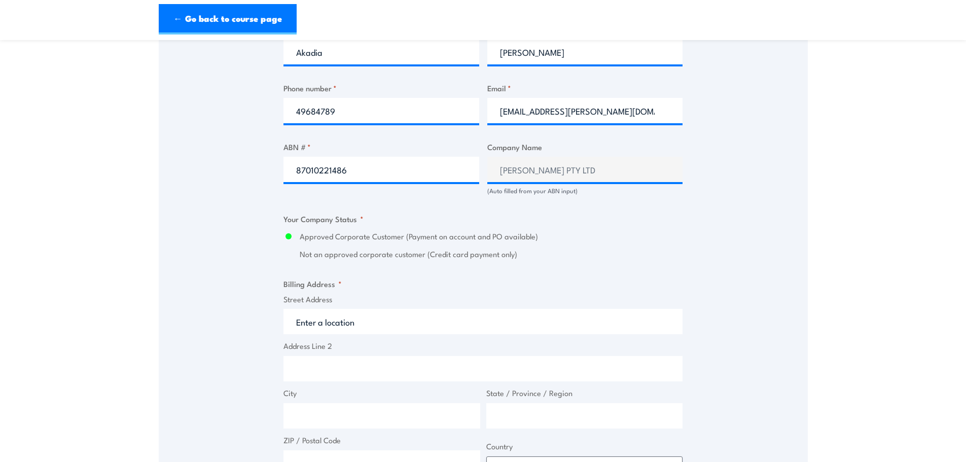
scroll to position [710, 0]
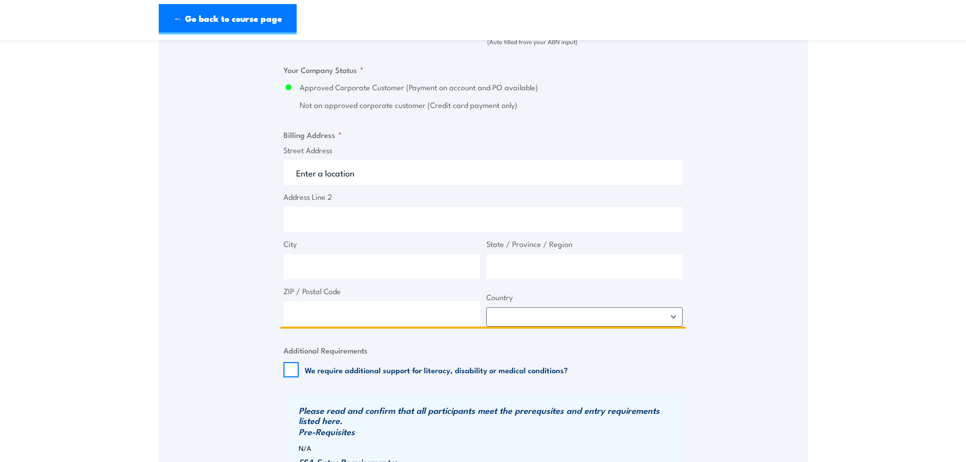
click at [330, 174] on input "Street Address" at bounding box center [483, 172] width 399 height 25
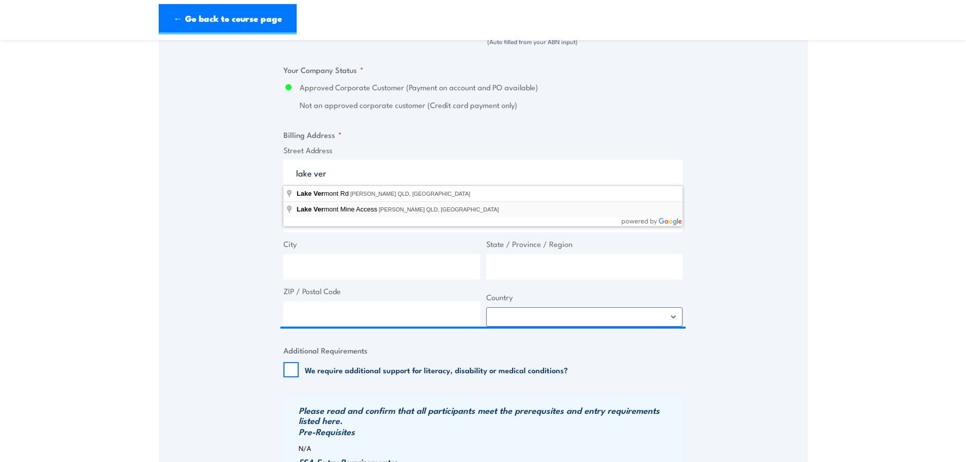
type input "Lake [US_STATE] Mine Access, [PERSON_NAME][GEOGRAPHIC_DATA], [GEOGRAPHIC_DATA]"
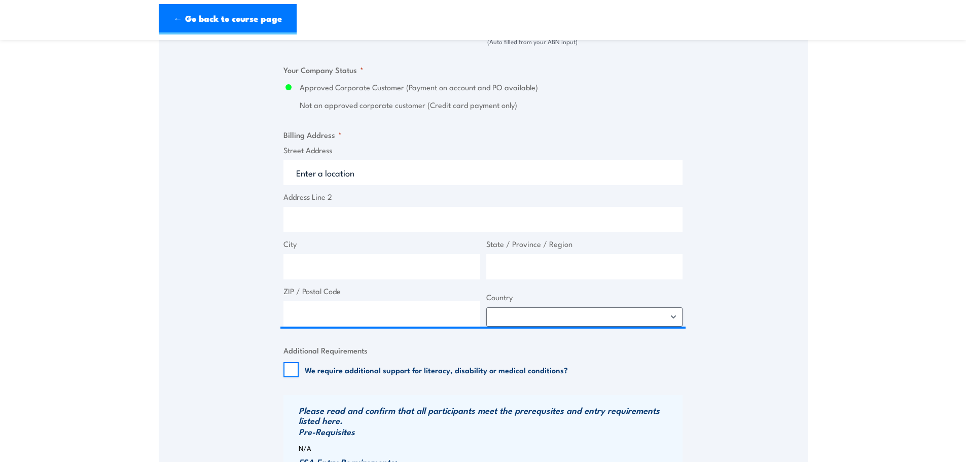
type input "Lake [US_STATE] Mine Acc"
type input "[PERSON_NAME]"
type input "[GEOGRAPHIC_DATA]"
type input "4745"
select select "[GEOGRAPHIC_DATA]"
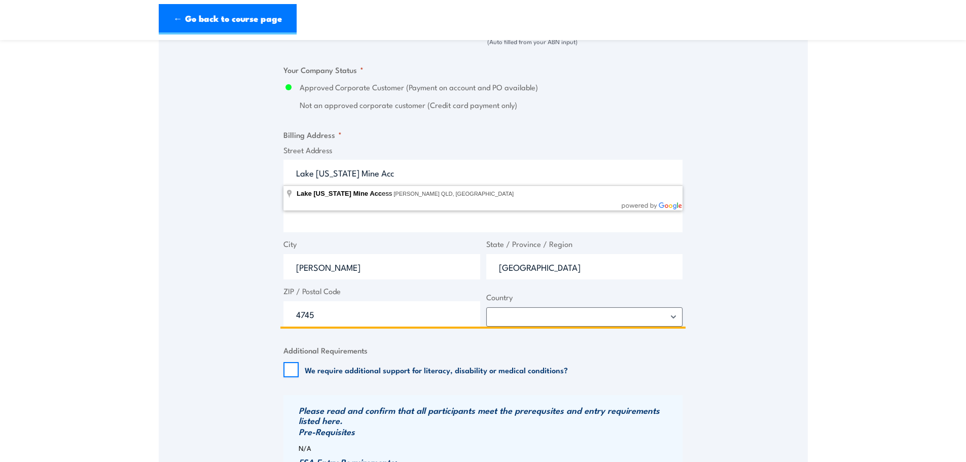
drag, startPoint x: 403, startPoint y: 175, endPoint x: 371, endPoint y: 181, distance: 32.4
click at [371, 181] on input "Lake [US_STATE] Mine Acc" at bounding box center [483, 172] width 399 height 25
type input "[GEOGRAPHIC_DATA][US_STATE]"
click at [369, 224] on input "Address Line 2" at bounding box center [483, 219] width 399 height 25
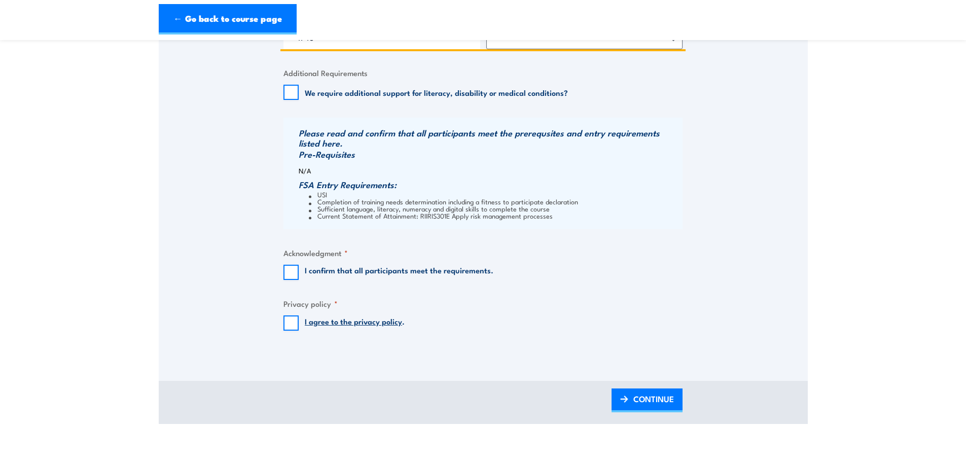
scroll to position [1014, 0]
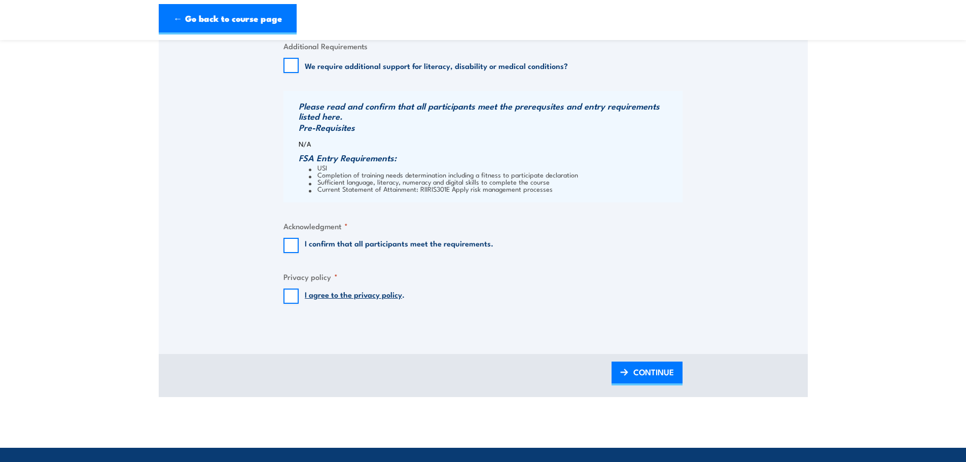
type input "Off [GEOGRAPHIC_DATA]"
click at [297, 249] on input "I confirm that all participants meet the requirements." at bounding box center [291, 245] width 15 height 15
checkbox input "true"
click at [296, 296] on input "I agree to the privacy policy ." at bounding box center [291, 296] width 15 height 15
checkbox input "true"
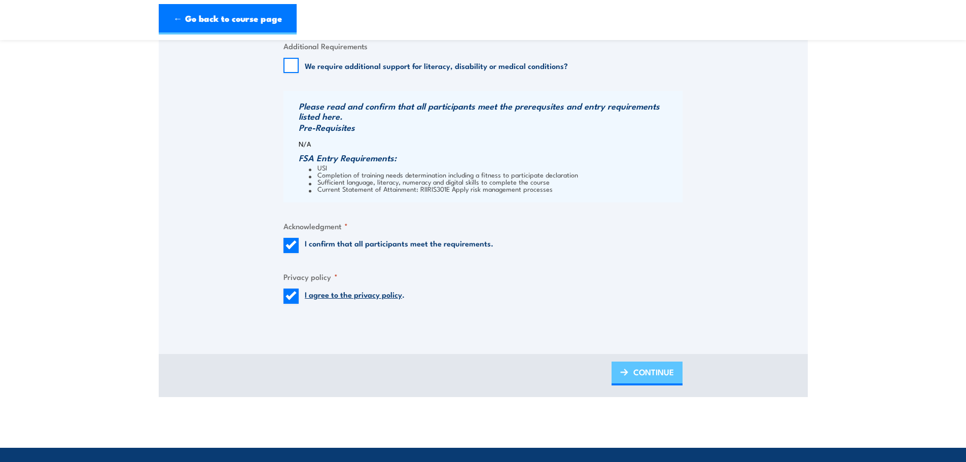
click at [643, 379] on span "CONTINUE" at bounding box center [654, 372] width 41 height 27
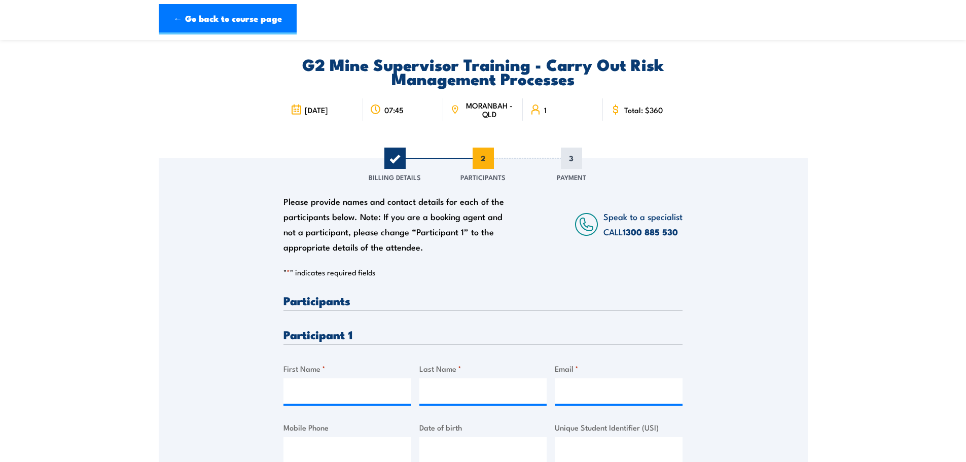
scroll to position [152, 0]
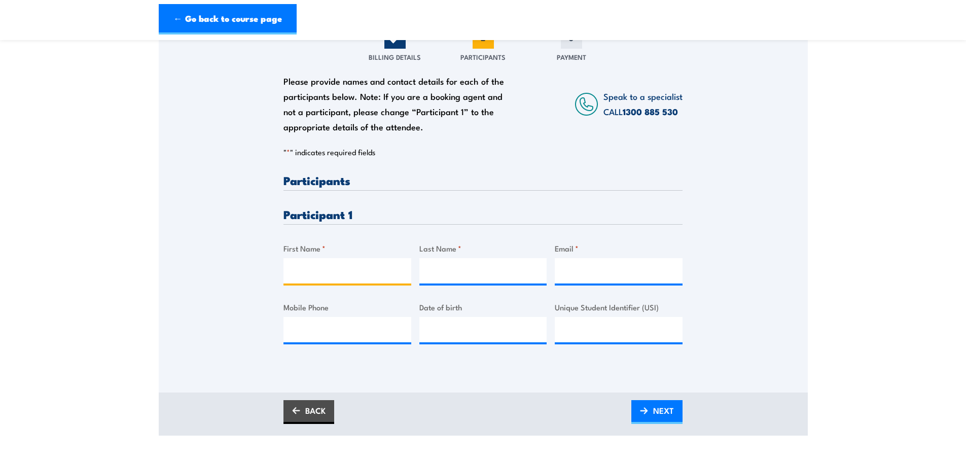
click at [313, 278] on input "First Name *" at bounding box center [348, 270] width 128 height 25
type input "[PERSON_NAME]"
click at [527, 267] on input "Last Name *" at bounding box center [483, 270] width 128 height 25
type input "[PERSON_NAME]"
click at [598, 269] on input "Email *" at bounding box center [619, 270] width 128 height 25
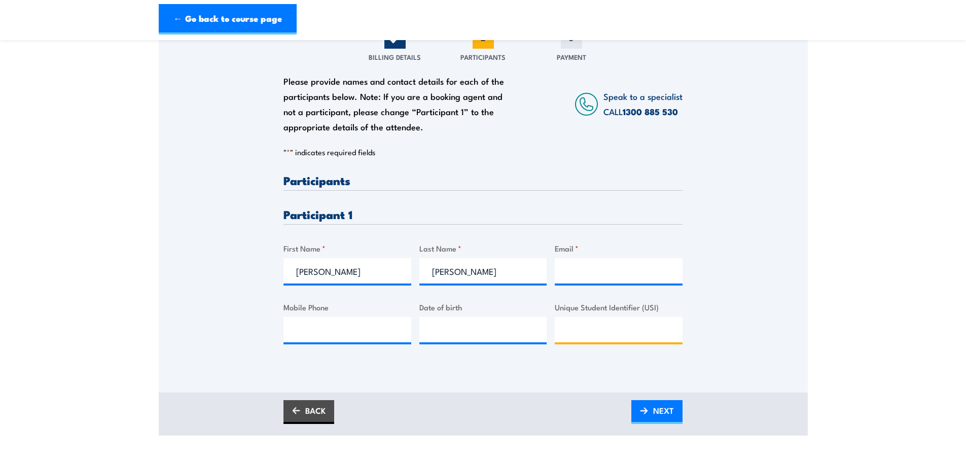
click at [593, 322] on input "Unique Student Identifier (USI)" at bounding box center [619, 329] width 128 height 25
paste input "LY3Z7BU5HM"
type input "LY3Z7BU5HM"
click at [364, 317] on div "Mobile Phone" at bounding box center [348, 321] width 128 height 41
click at [367, 322] on input "Mobile Phone" at bounding box center [348, 329] width 128 height 25
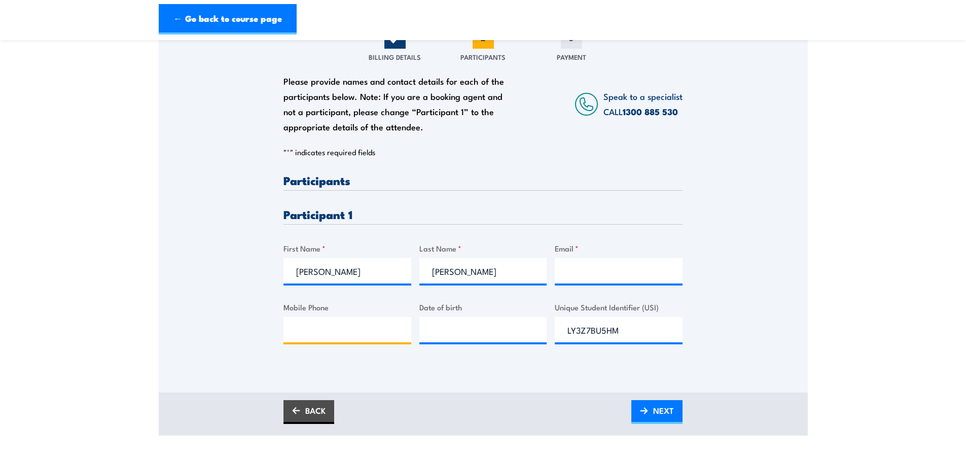
click at [365, 332] on input "Mobile Phone" at bounding box center [348, 329] width 128 height 25
paste input "0447053961"
type input "0447053961"
type input "__/__/____"
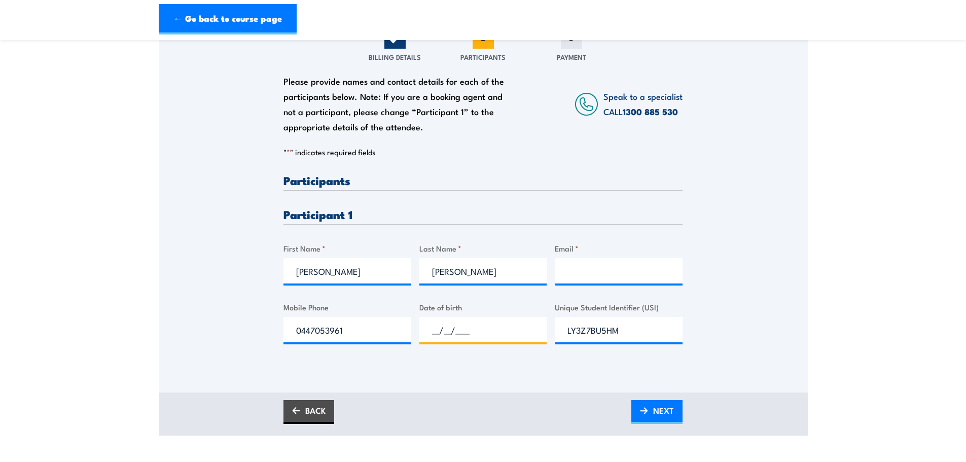
click at [456, 335] on input "__/__/____" at bounding box center [483, 329] width 128 height 25
click at [603, 265] on input "Email *" at bounding box center [619, 270] width 128 height 25
paste input "[EMAIL_ADDRESS][PERSON_NAME][DOMAIN_NAME]"
type input "[EMAIL_ADDRESS][PERSON_NAME][DOMAIN_NAME]"
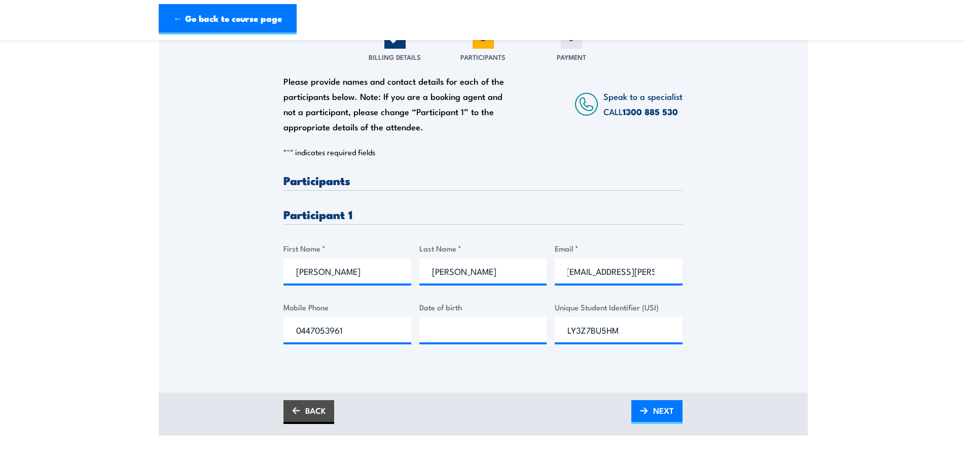
drag, startPoint x: 484, startPoint y: 347, endPoint x: 484, endPoint y: 336, distance: 11.7
click at [484, 342] on div "Please provide names and contact details for each of the participants below. No…" at bounding box center [483, 267] width 399 height 186
drag, startPoint x: 484, startPoint y: 336, endPoint x: 491, endPoint y: 335, distance: 7.1
click at [484, 336] on input "__/__/____" at bounding box center [483, 329] width 128 height 25
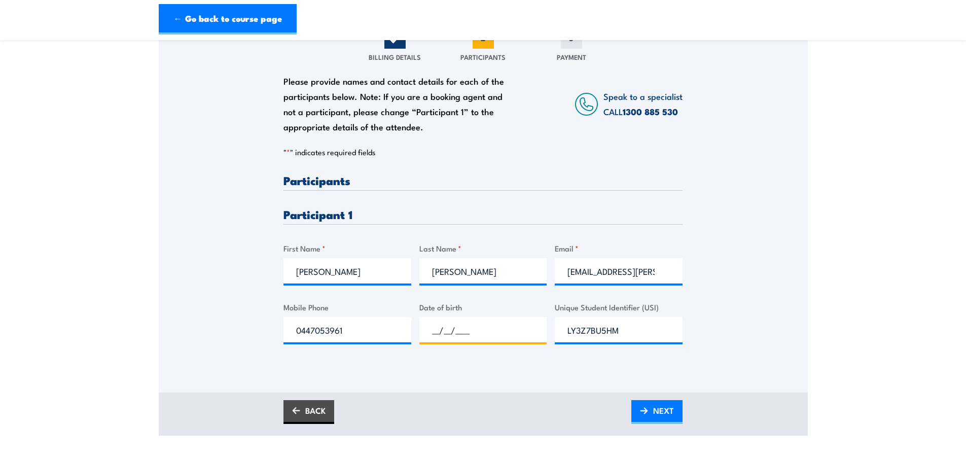
click at [433, 332] on input "__/__/____" at bounding box center [483, 329] width 128 height 25
type input "[DATE]"
click at [659, 416] on span "NEXT" at bounding box center [663, 410] width 21 height 27
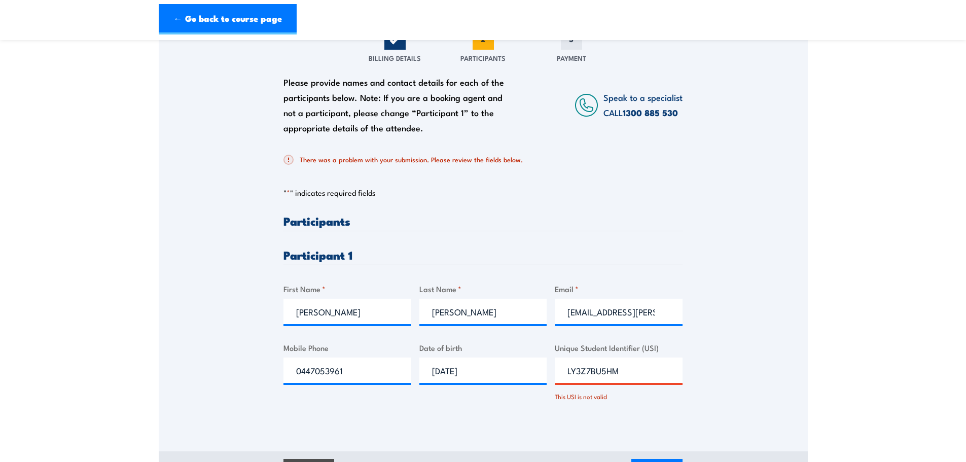
scroll to position [152, 0]
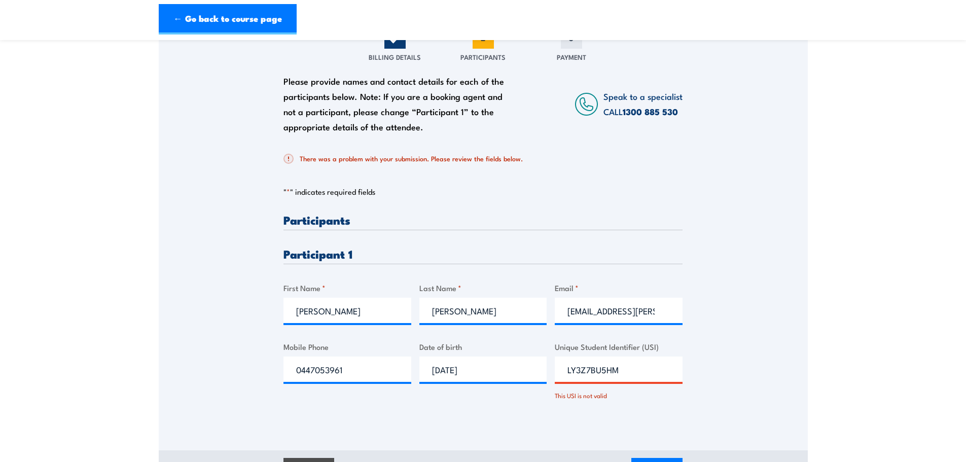
click at [583, 370] on input "LY3Z7BU5HM" at bounding box center [619, 369] width 128 height 25
drag, startPoint x: 631, startPoint y: 376, endPoint x: 534, endPoint y: 372, distance: 96.5
click at [534, 372] on div "Please provide names and contact details for each of the participants below. No…" at bounding box center [483, 316] width 399 height 204
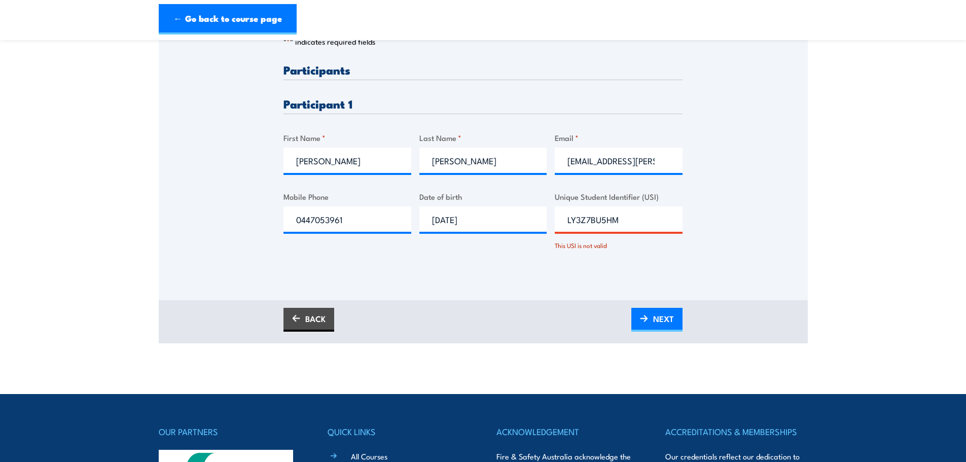
scroll to position [304, 0]
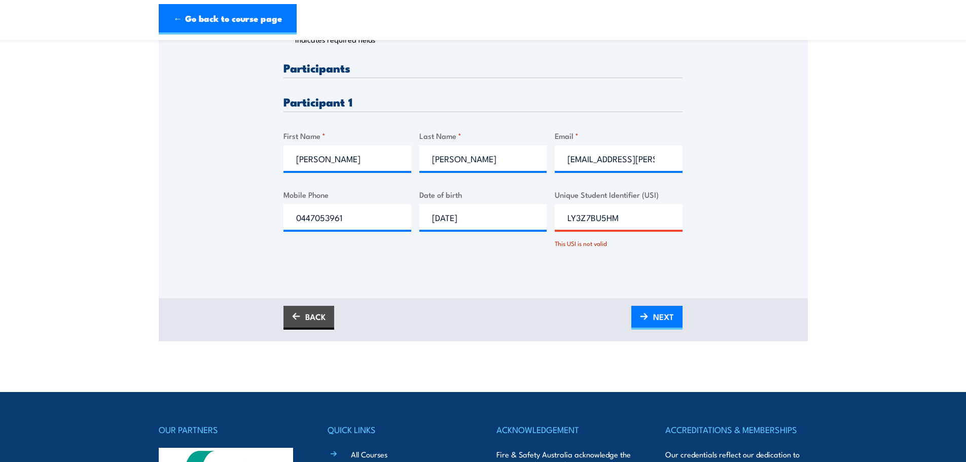
click at [578, 276] on div "Please provide names and contact details for each of the participants below. No…" at bounding box center [483, 92] width 649 height 412
click at [651, 309] on link "NEXT" at bounding box center [657, 318] width 51 height 24
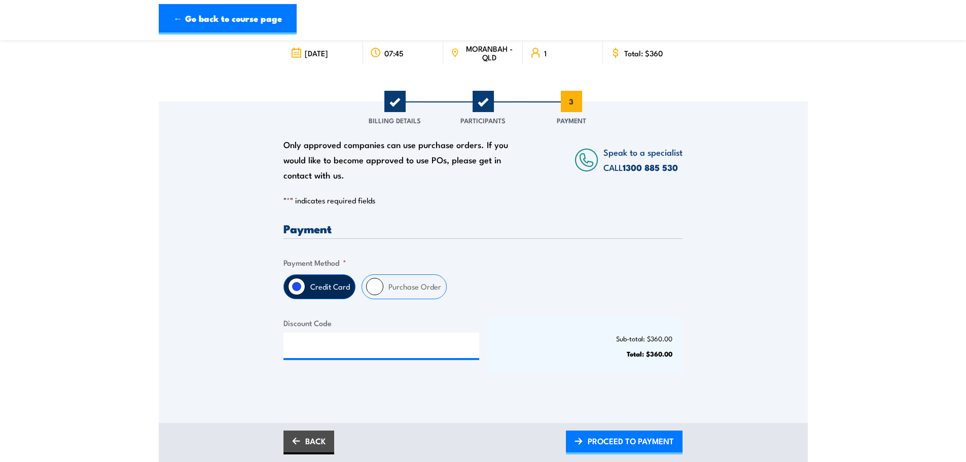
scroll to position [152, 0]
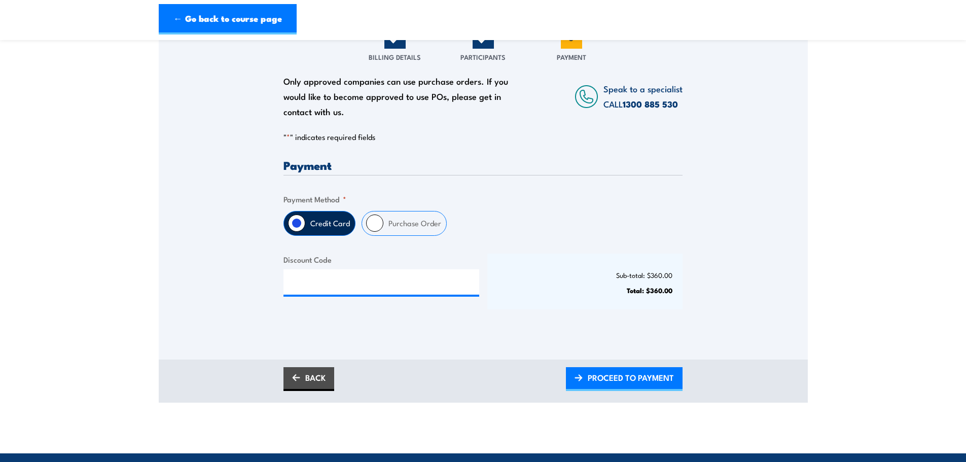
click at [383, 229] on label "Purchase Order" at bounding box center [414, 224] width 63 height 24
click at [383, 229] on input "Purchase Order" at bounding box center [374, 223] width 17 height 17
radio input "true"
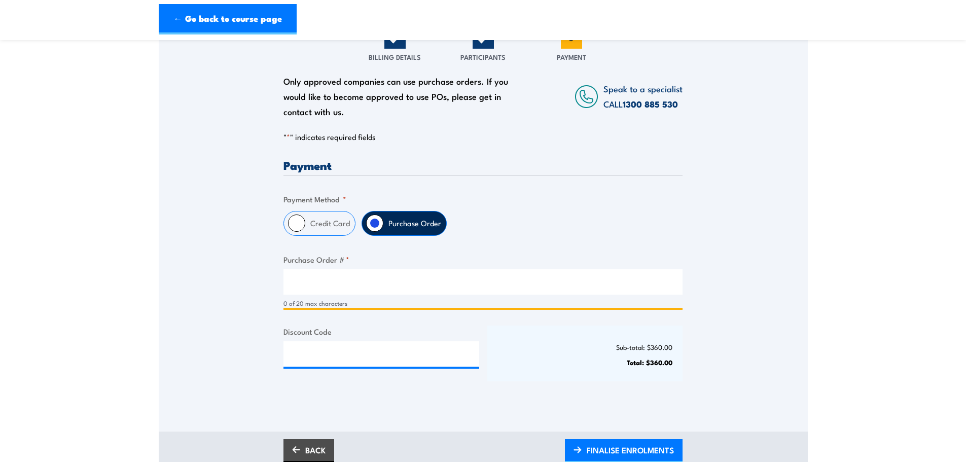
click at [314, 272] on input "Purchase Order # *" at bounding box center [483, 281] width 399 height 25
click at [306, 278] on input "Purchase Order # *" at bounding box center [483, 281] width 399 height 25
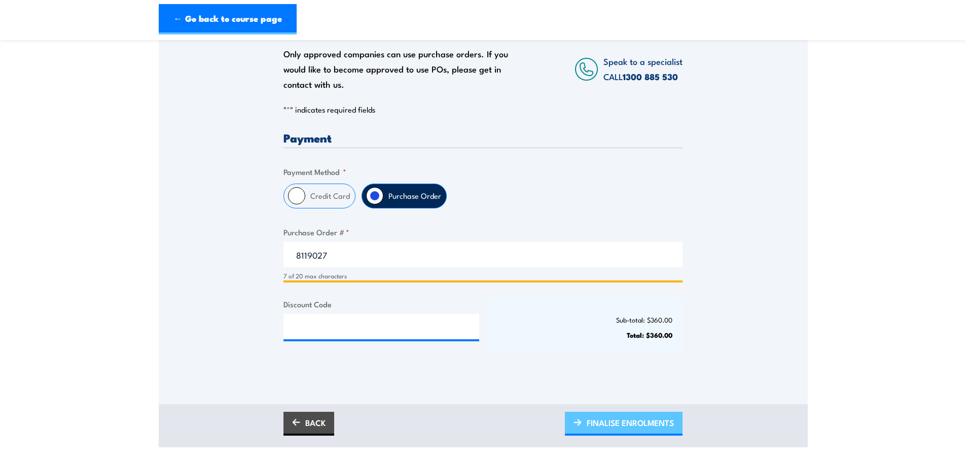
scroll to position [203, 0]
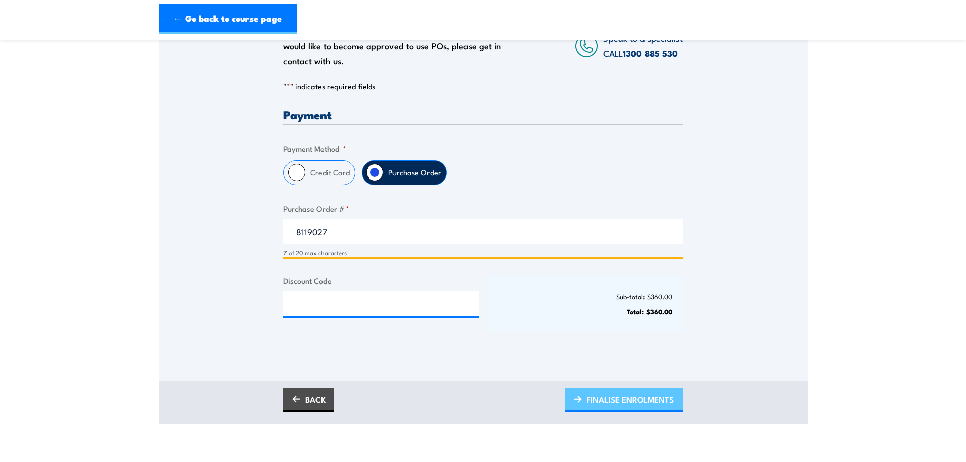
type input "8119027"
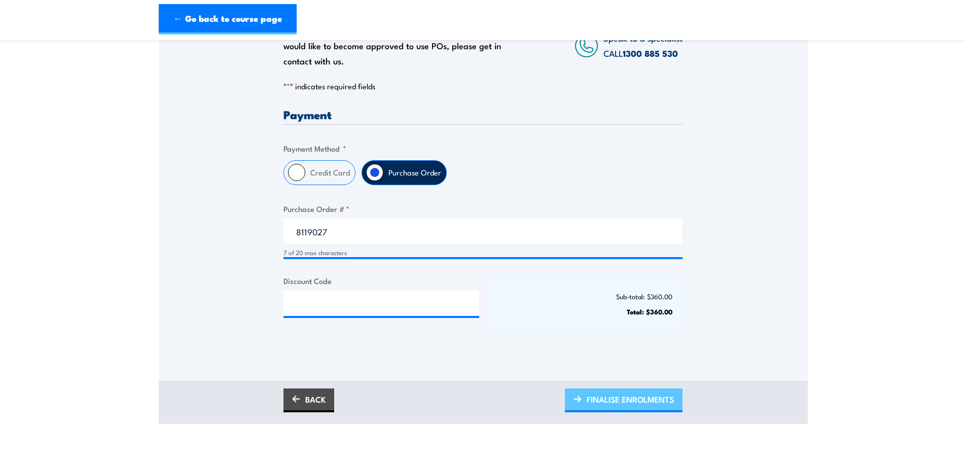
click at [643, 400] on span "FINALISE ENROLMENTS" at bounding box center [630, 399] width 87 height 27
